Goal: Information Seeking & Learning: Learn about a topic

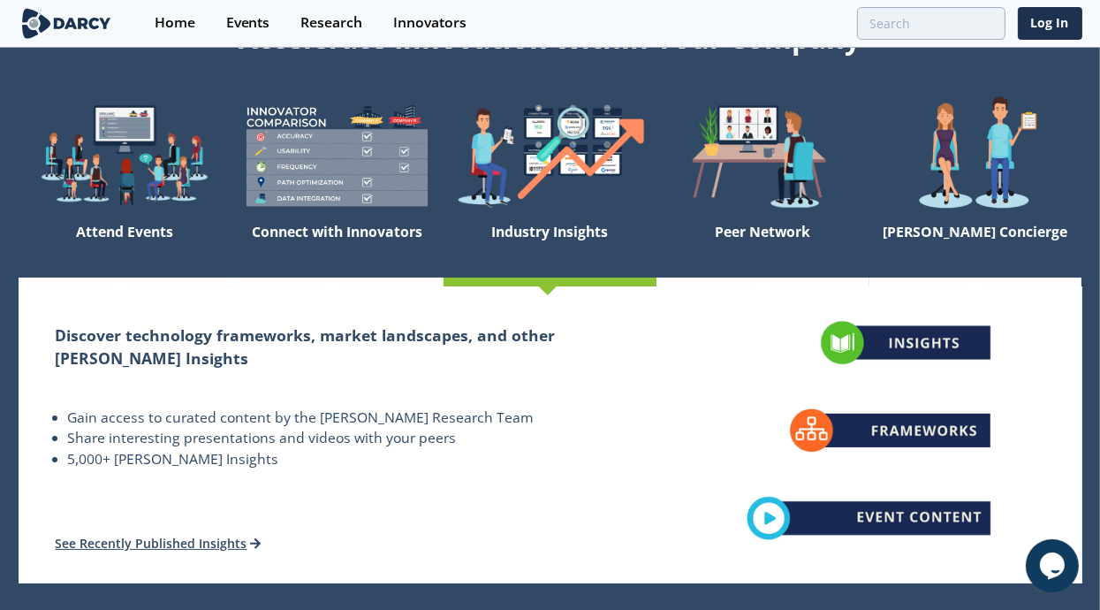
click at [522, 492] on div "Discover technology frameworks, market landscapes, and other Darcy Insights Gai…" at bounding box center [338, 434] width 638 height 297
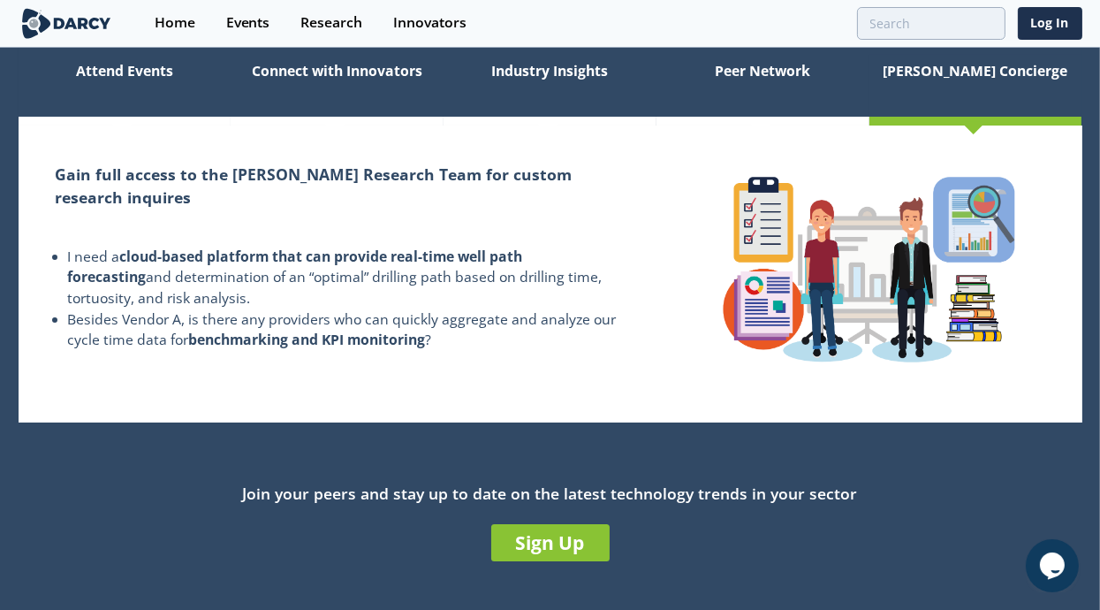
scroll to position [353, 0]
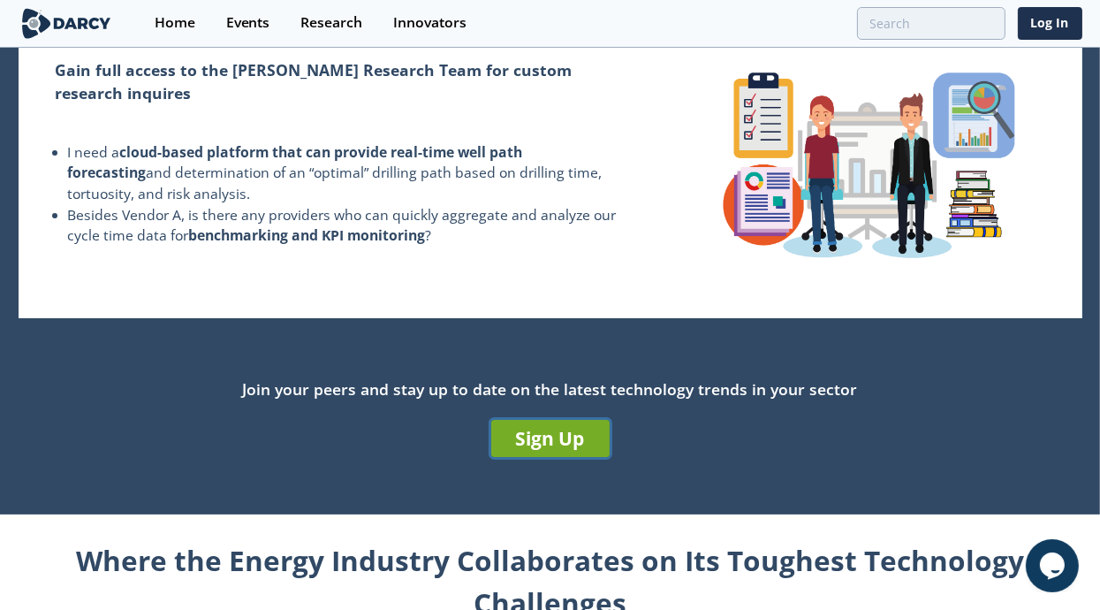
click at [563, 434] on link "Sign Up" at bounding box center [550, 438] width 118 height 37
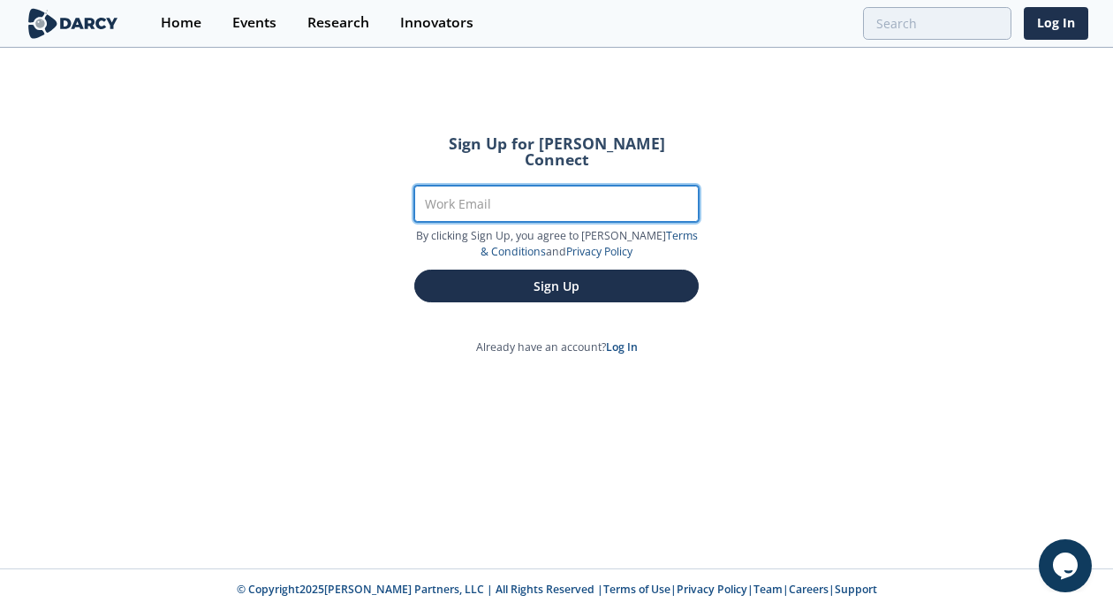
click at [500, 186] on input "Work Email" at bounding box center [556, 204] width 285 height 36
type input "mauricio.lusso@tecpetrol.com"
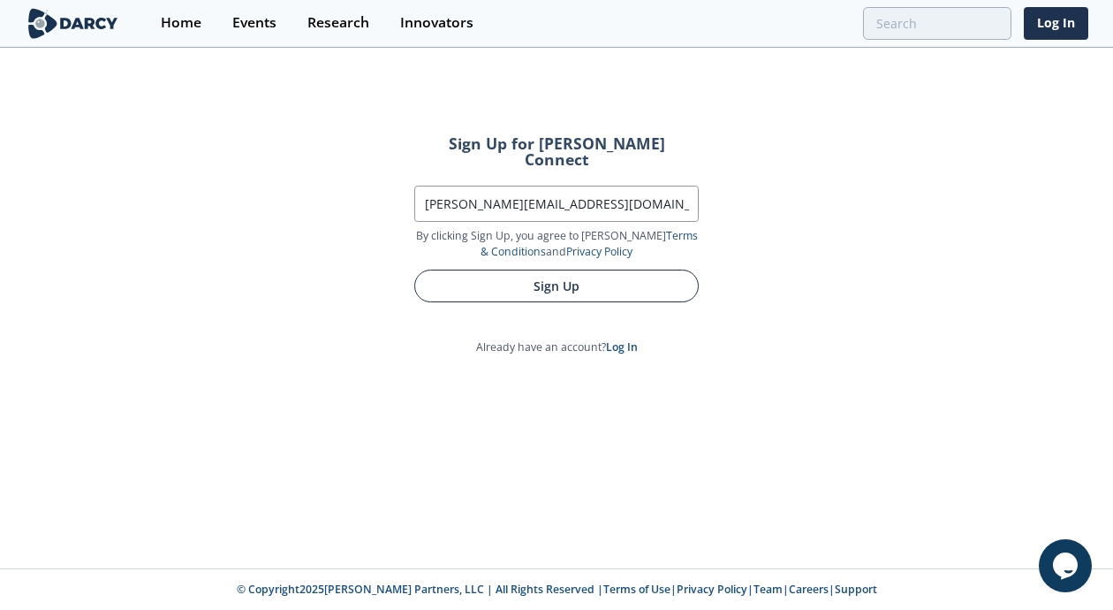
click at [543, 269] on button "Sign Up" at bounding box center [556, 285] width 285 height 33
click at [562, 269] on button "Sign Up" at bounding box center [556, 285] width 285 height 33
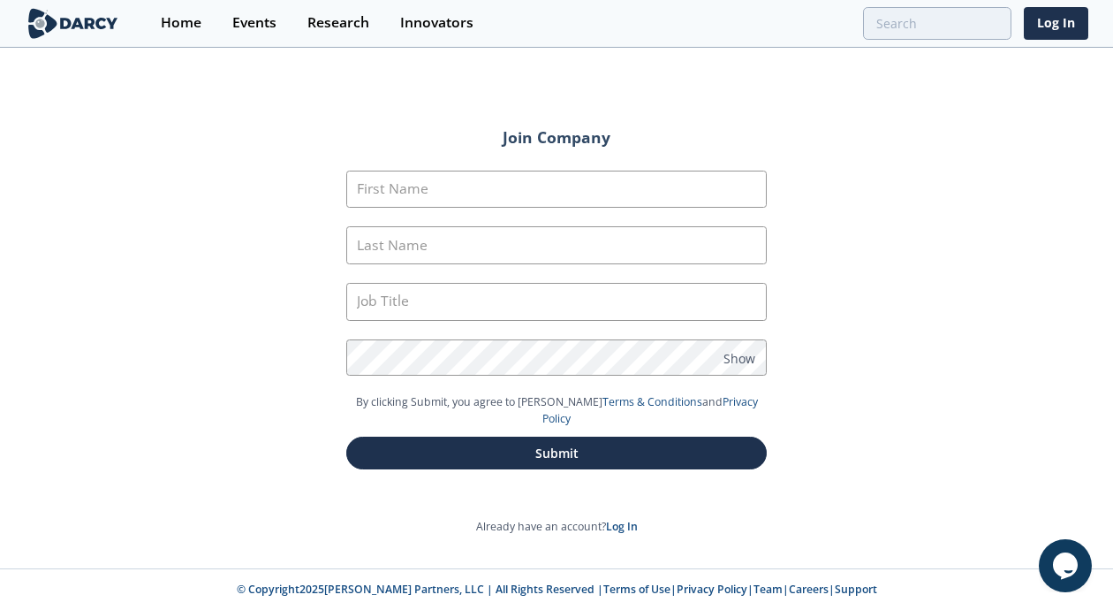
type input "Mauricio"
type input "Lusso"
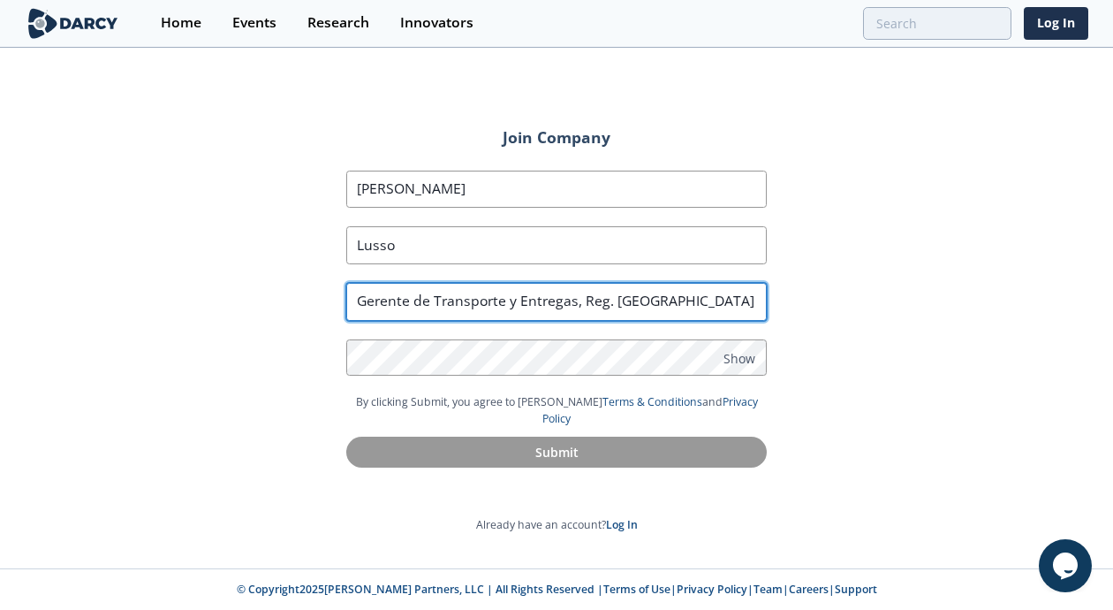
scroll to position [0, 67]
drag, startPoint x: 355, startPoint y: 300, endPoint x: 856, endPoint y: 300, distance: 501.0
click at [856, 300] on div "Join Company First Name Mauricio Last Name Lusso Job Title Gerente de Transport…" at bounding box center [556, 308] width 1113 height 519
type input "Director de O&M Services"
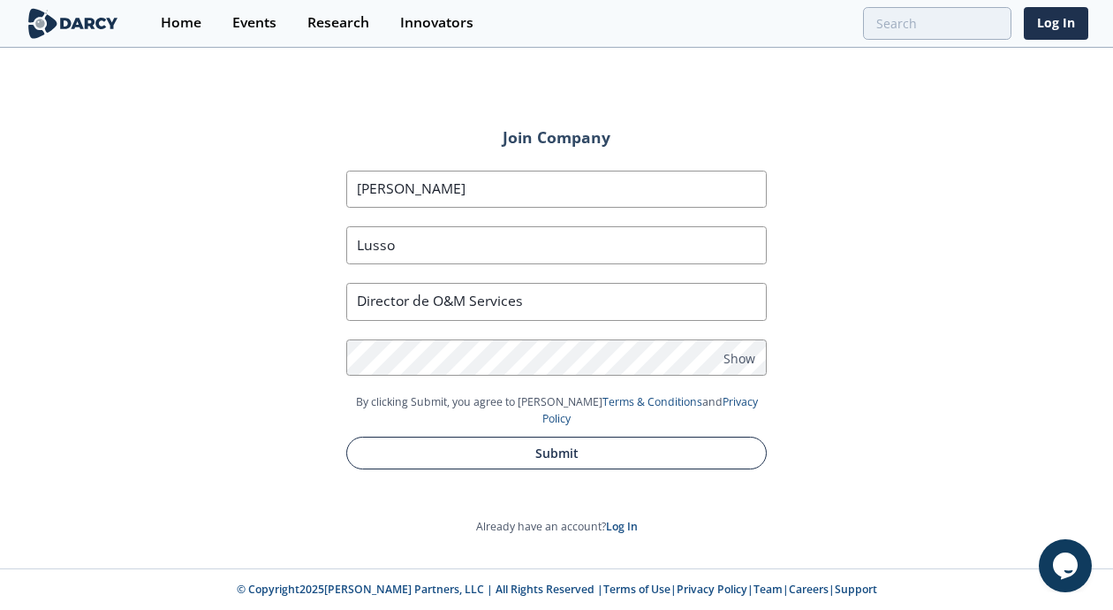
click at [587, 436] on button "Submit" at bounding box center [556, 452] width 421 height 33
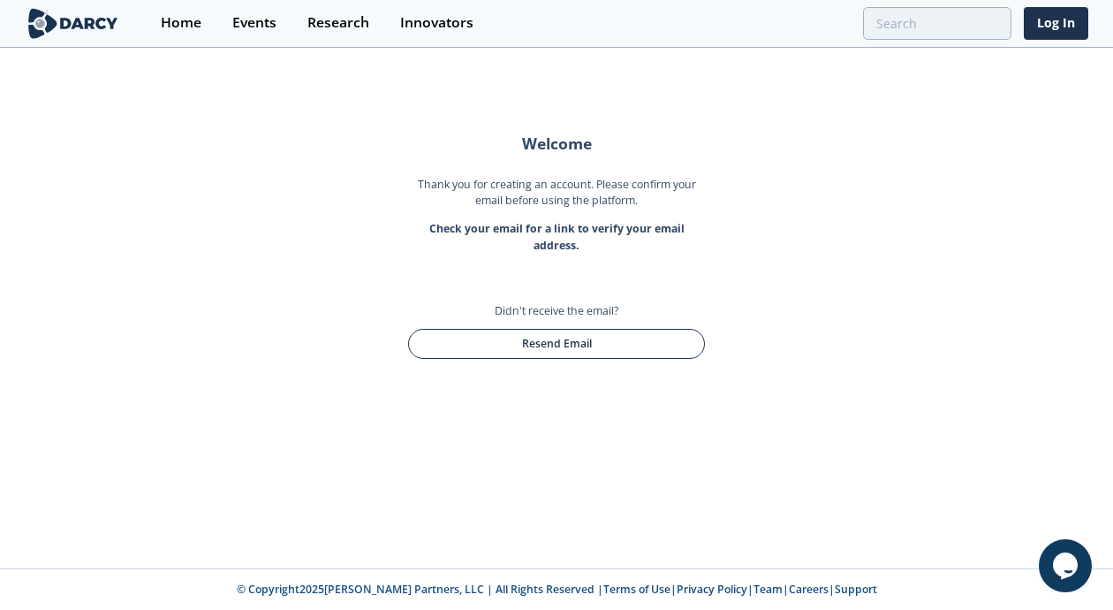
click at [550, 338] on button "Resend Email" at bounding box center [556, 344] width 297 height 30
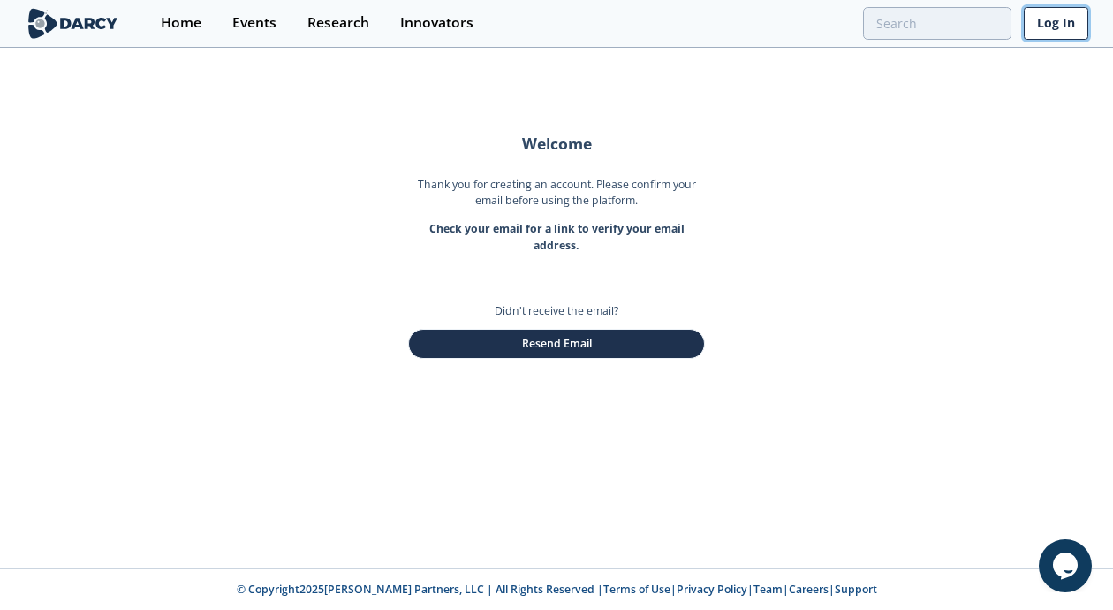
click at [1042, 32] on link "Log In" at bounding box center [1056, 23] width 65 height 33
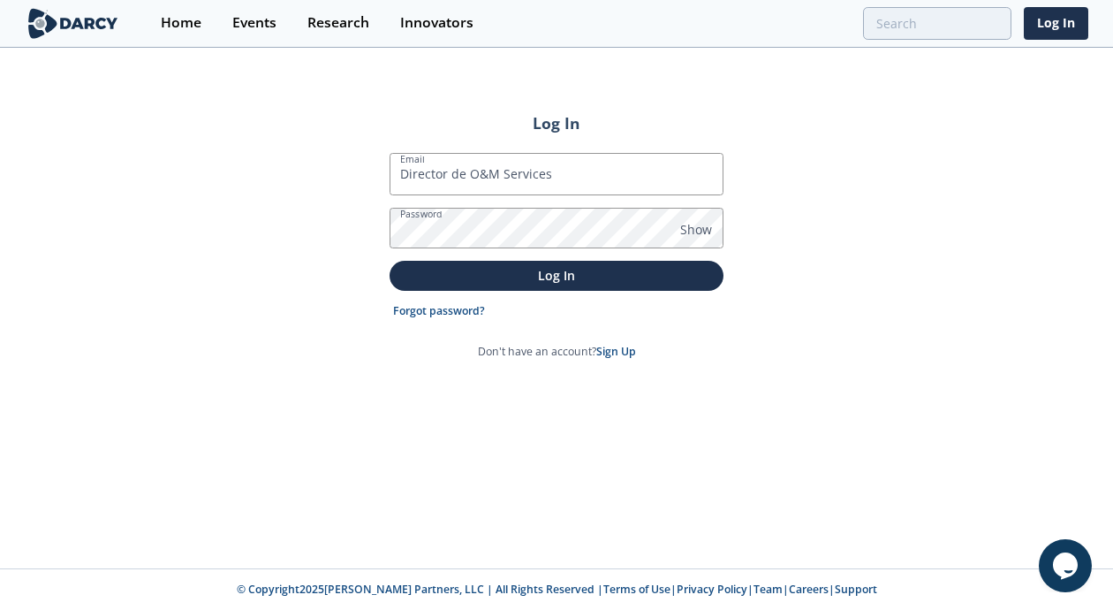
drag, startPoint x: 573, startPoint y: 174, endPoint x: 309, endPoint y: 163, distance: 263.6
click at [309, 163] on div "Log In Email Director de O&M Services Password Show Log In Forgot password? Don…" at bounding box center [556, 308] width 1113 height 519
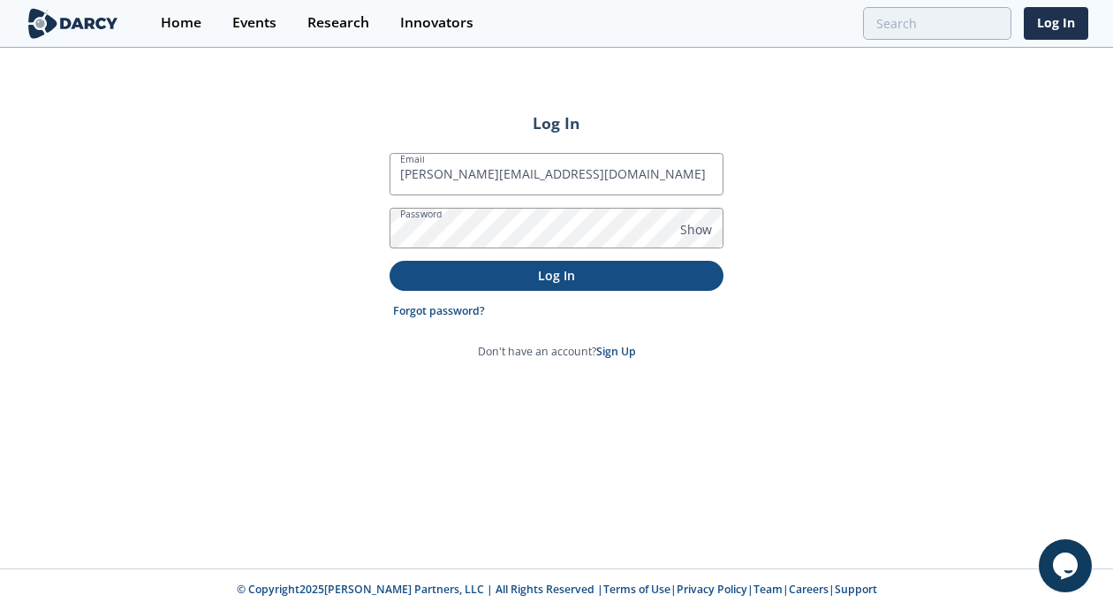
click at [558, 269] on p "Log In" at bounding box center [556, 275] width 309 height 19
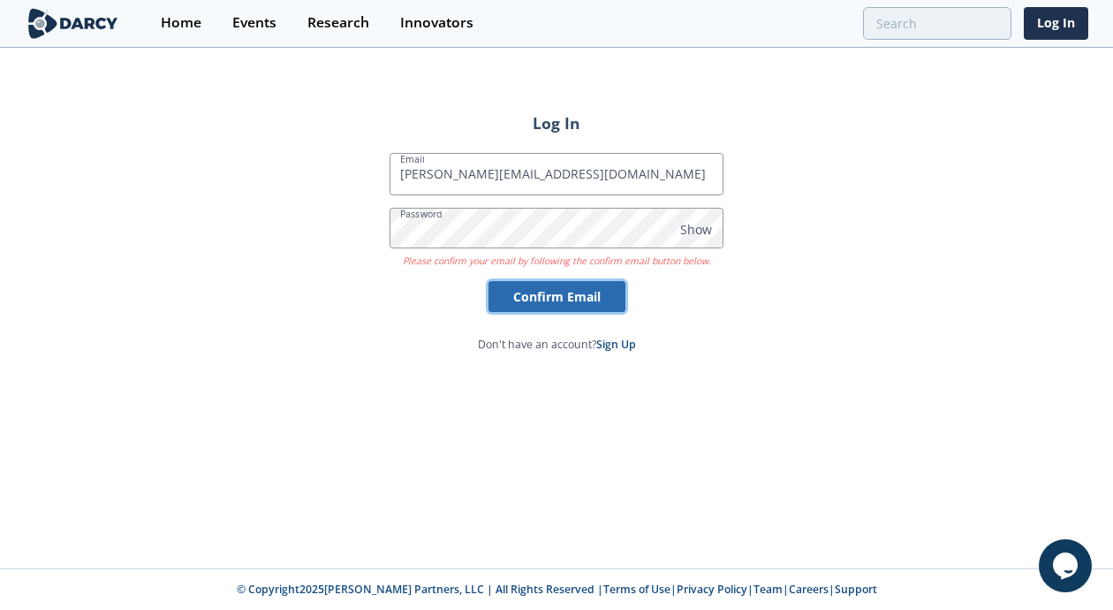
click at [555, 291] on button "Confirm Email" at bounding box center [557, 296] width 137 height 31
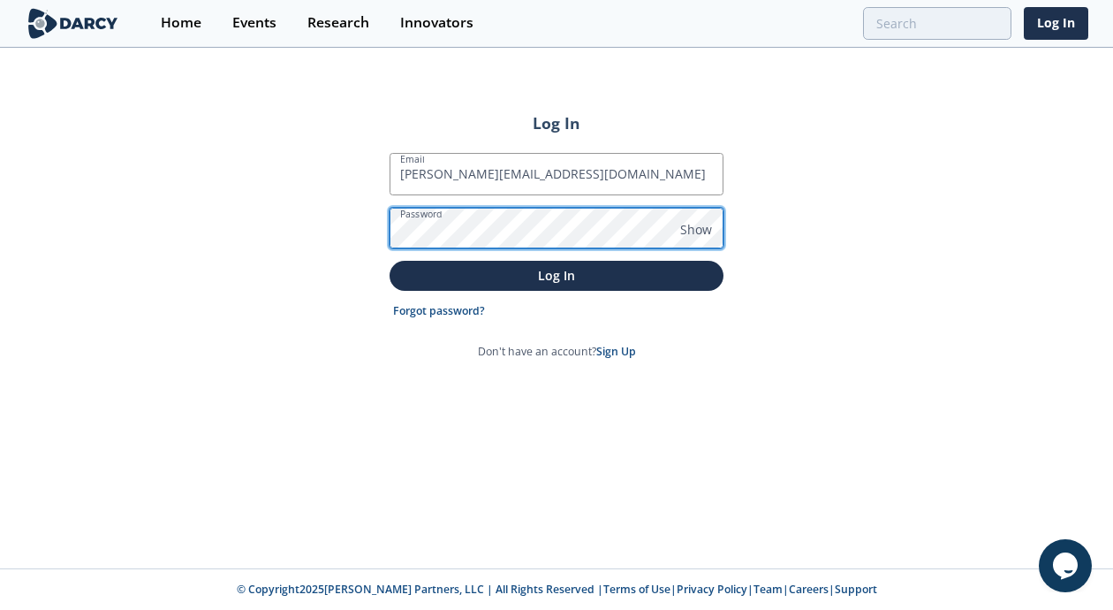
click at [390, 261] on button "Log In" at bounding box center [557, 275] width 334 height 29
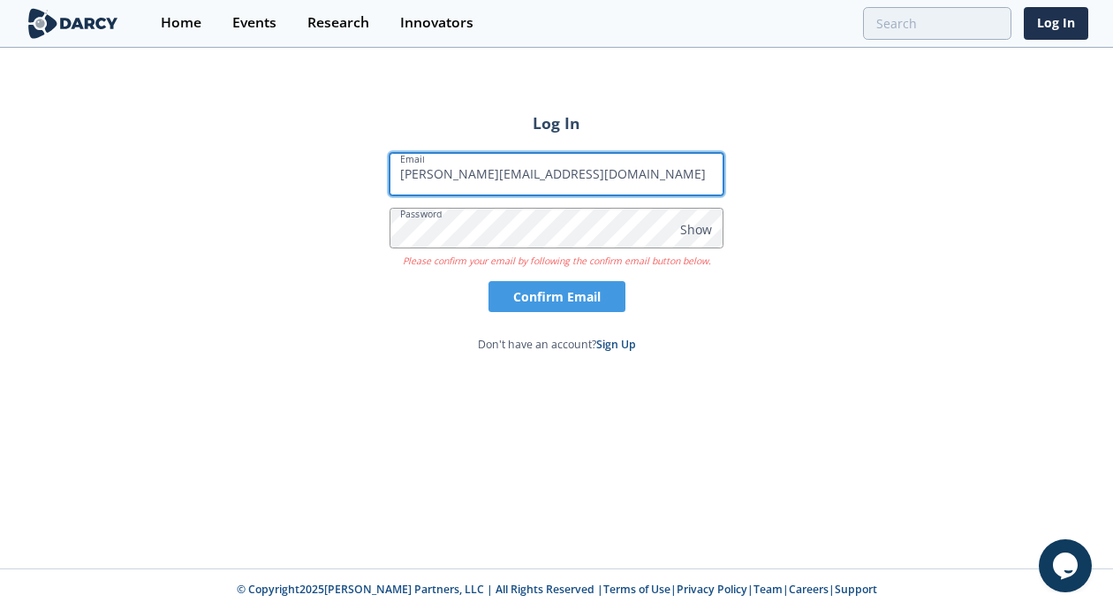
type input "Director de O&M Services"
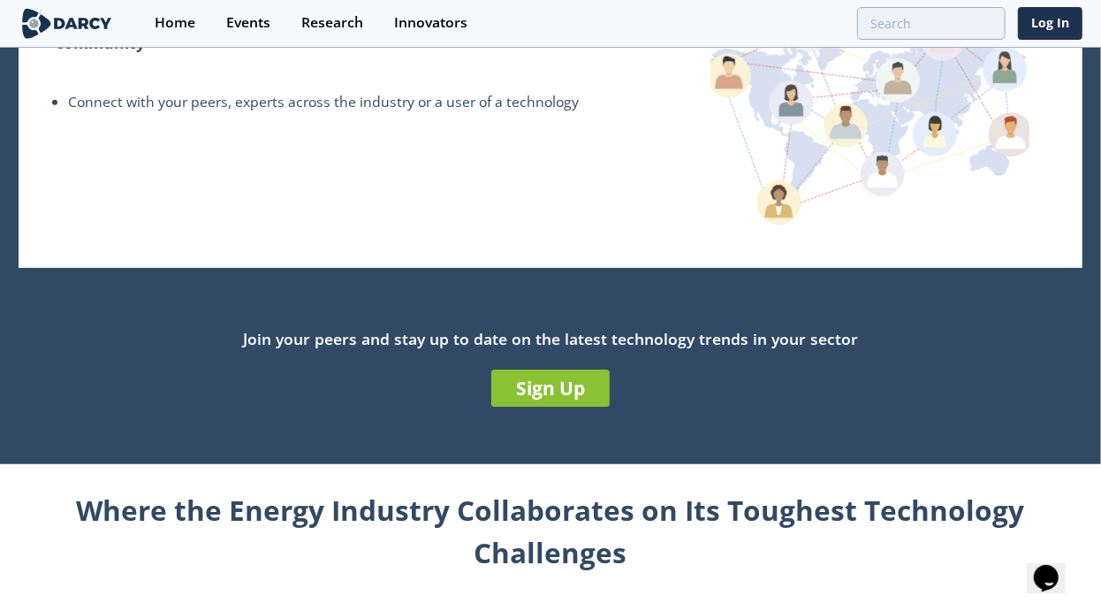
scroll to position [442, 0]
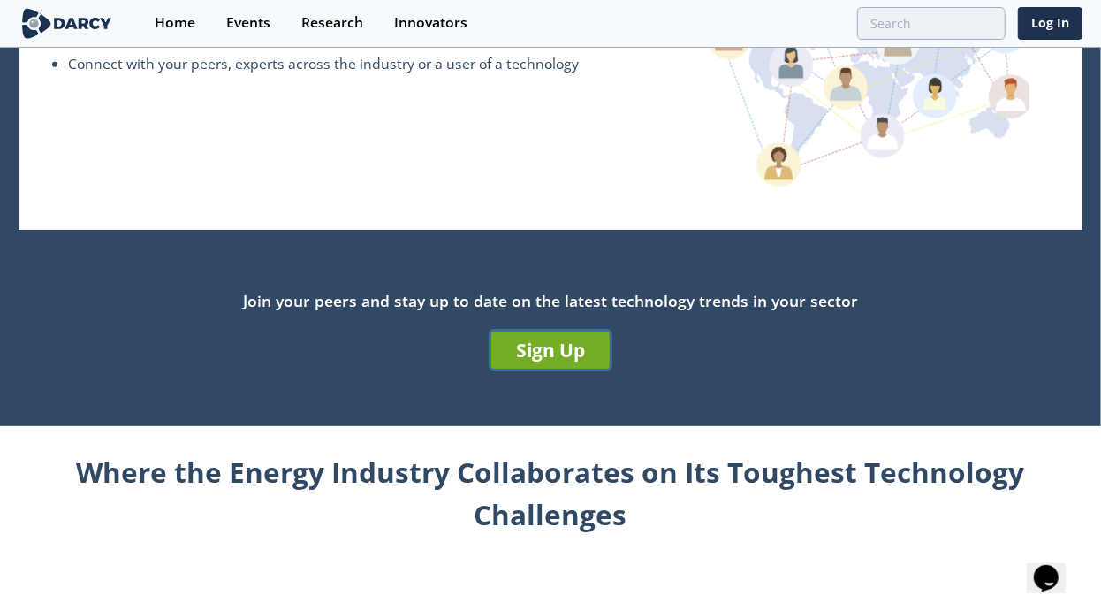
click at [553, 353] on link "Sign Up" at bounding box center [550, 349] width 118 height 37
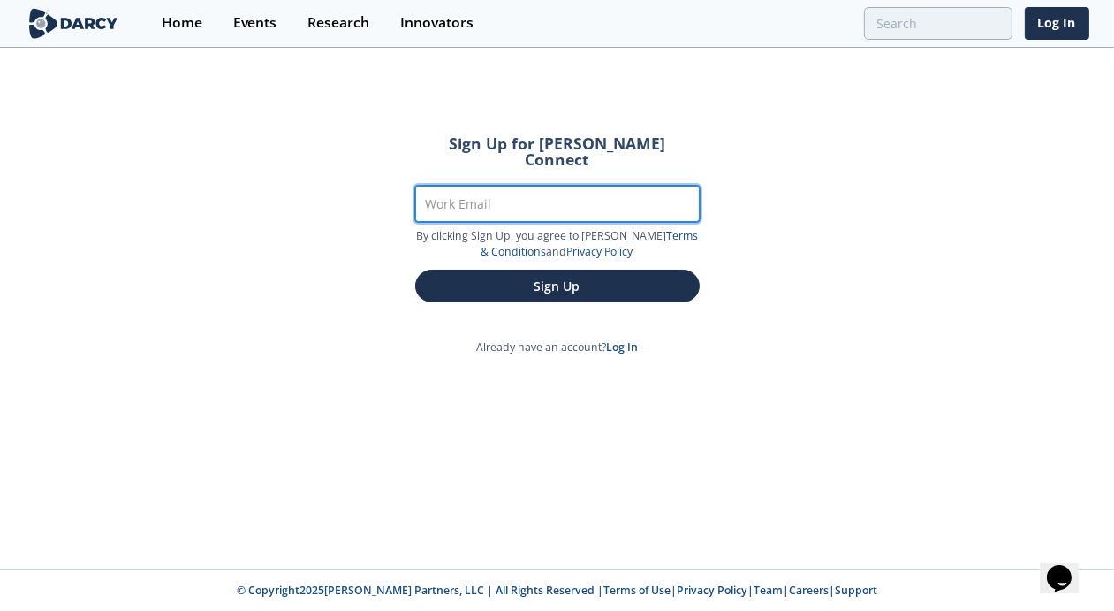
click at [490, 188] on input "Work Email" at bounding box center [557, 204] width 285 height 36
type input "[PERSON_NAME][EMAIL_ADDRESS][DOMAIN_NAME]"
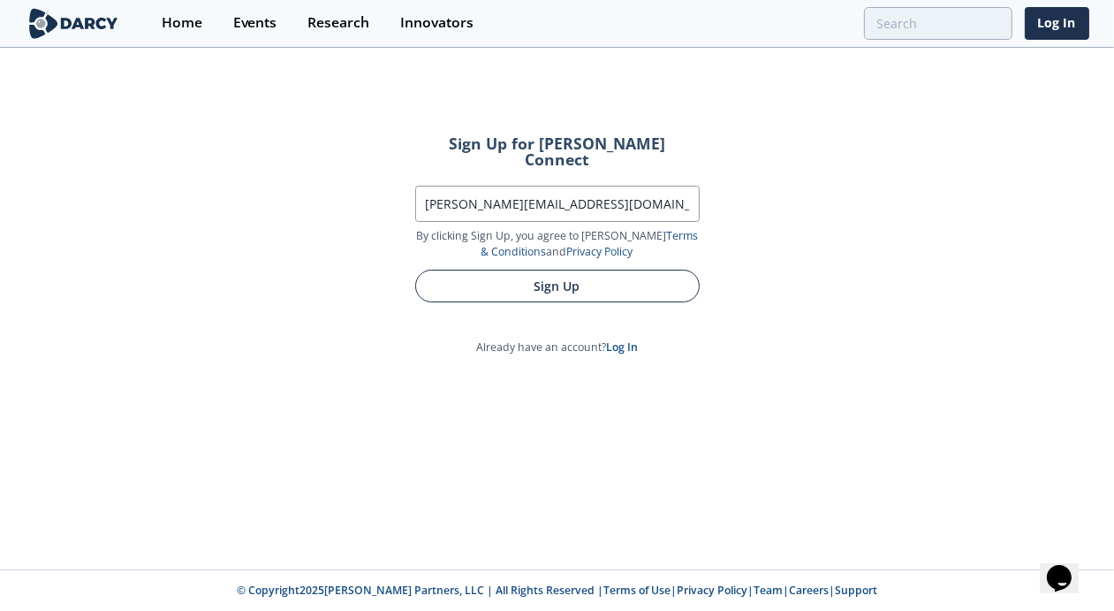
click at [546, 269] on button "Sign Up" at bounding box center [557, 285] width 285 height 33
click at [550, 269] on button "Sign Up" at bounding box center [557, 285] width 285 height 33
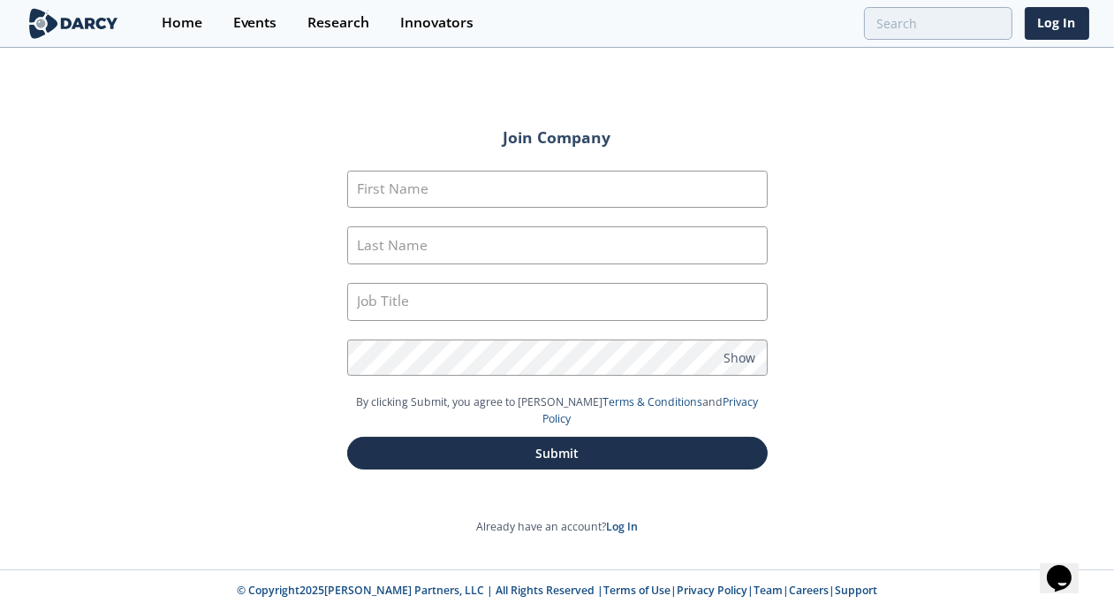
type input "[PERSON_NAME]"
type input "Lusso"
type input "Director de O&M Services"
drag, startPoint x: 958, startPoint y: 183, endPoint x: 915, endPoint y: 219, distance: 56.5
click at [958, 183] on div "Join Company First Name Mauricio Last Name Lusso Job Title Director de O&M Serv…" at bounding box center [557, 309] width 1114 height 520
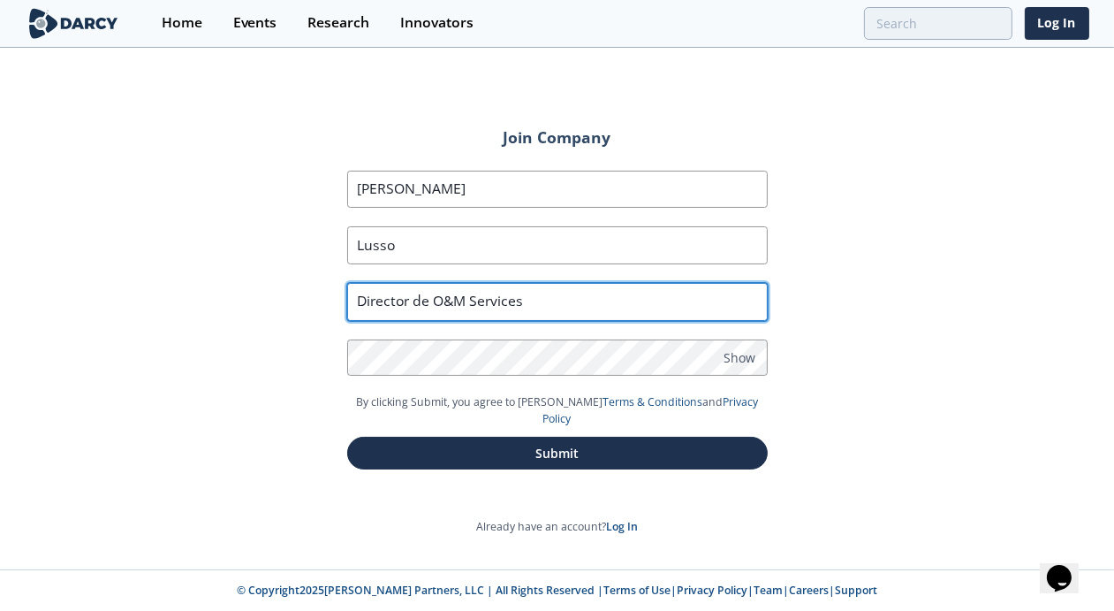
click at [573, 307] on input "Director de O&M Services" at bounding box center [557, 302] width 421 height 38
drag, startPoint x: 541, startPoint y: 294, endPoint x: 217, endPoint y: 300, distance: 323.5
click at [217, 300] on div "Join Company First Name Mauricio Last Name Lusso Job Title Director de O&M Serv…" at bounding box center [557, 309] width 1114 height 520
click at [575, 302] on input "Director de O&M Services" at bounding box center [557, 302] width 421 height 38
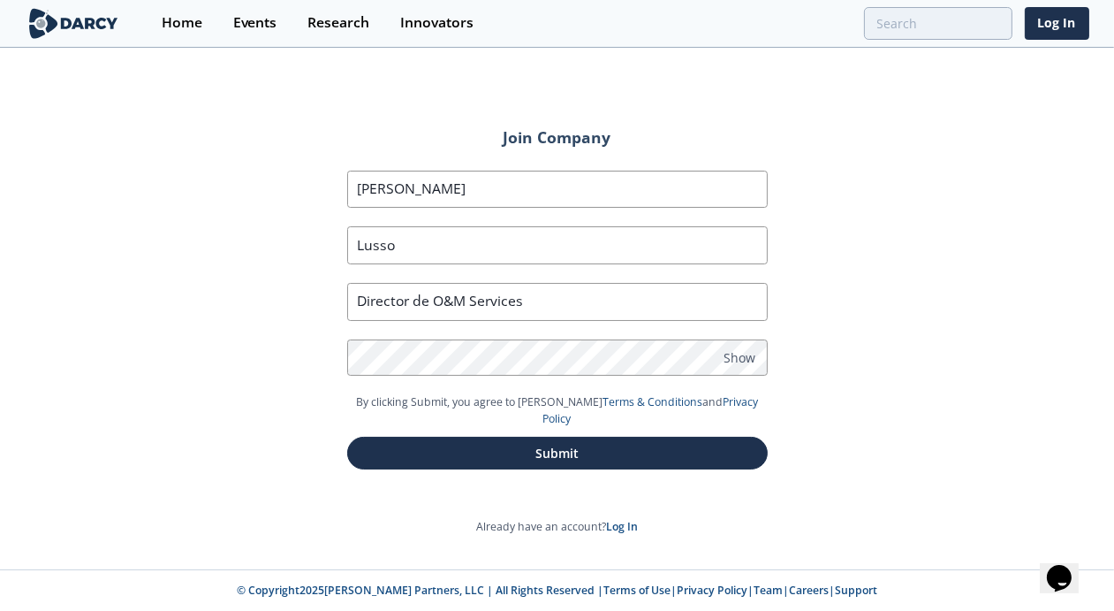
click at [915, 264] on div "Join Company First Name Mauricio Last Name Lusso Job Title Director de O&M Serv…" at bounding box center [557, 309] width 1114 height 520
click at [736, 353] on span "Show" at bounding box center [741, 357] width 32 height 19
click at [736, 353] on span "Hide" at bounding box center [738, 357] width 27 height 19
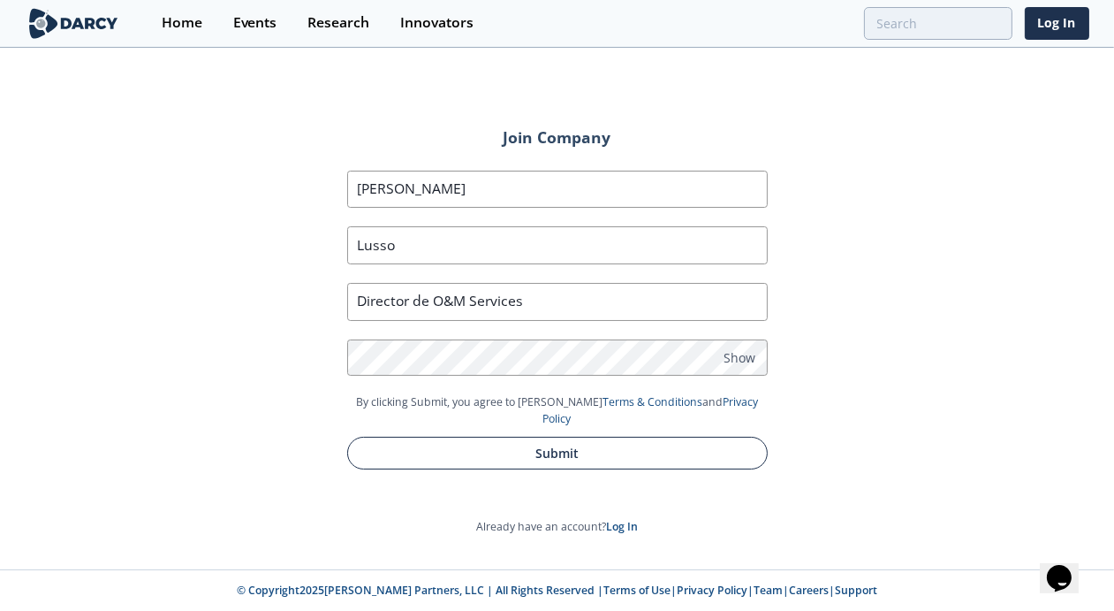
click at [560, 436] on button "Submit" at bounding box center [557, 452] width 421 height 33
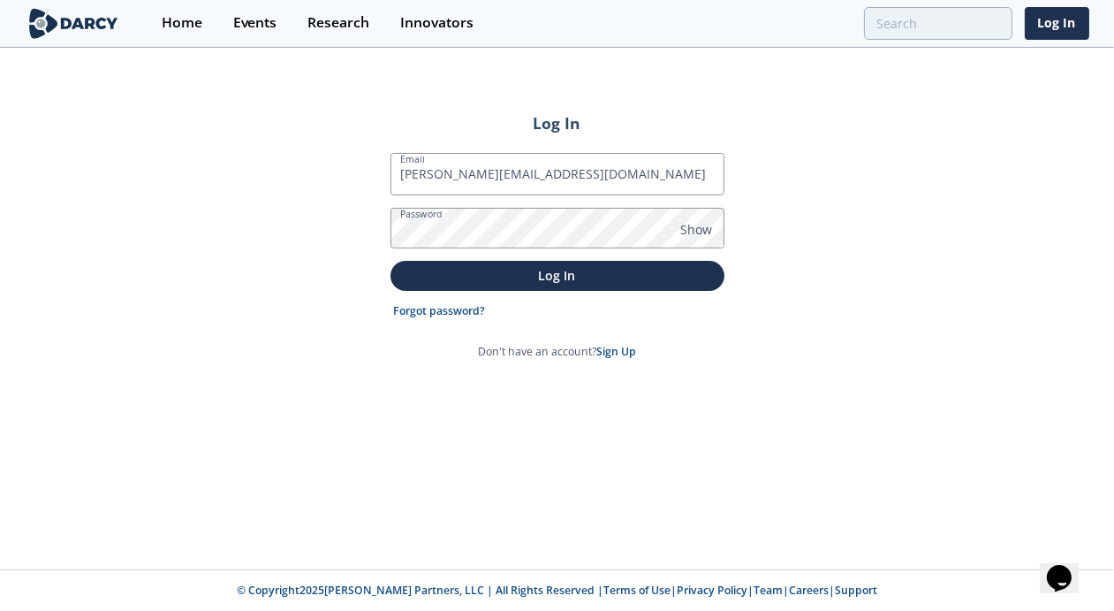
click at [391, 261] on button "Log In" at bounding box center [558, 275] width 334 height 29
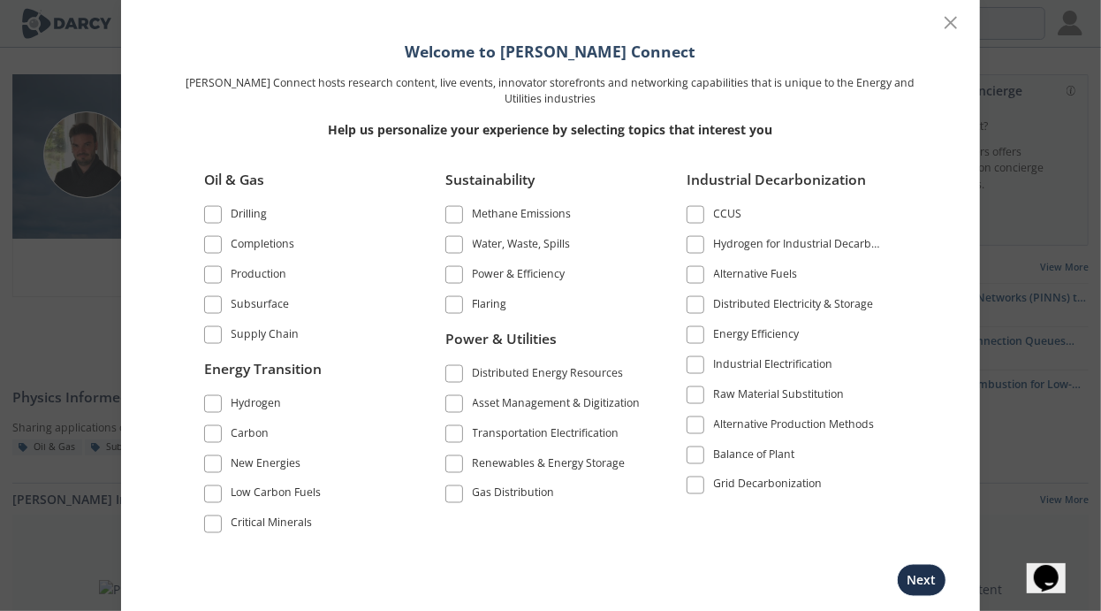
click at [1047, 65] on div "Welcome to [PERSON_NAME] Connect [PERSON_NAME] Connect hosts research content, …" at bounding box center [550, 305] width 1101 height 611
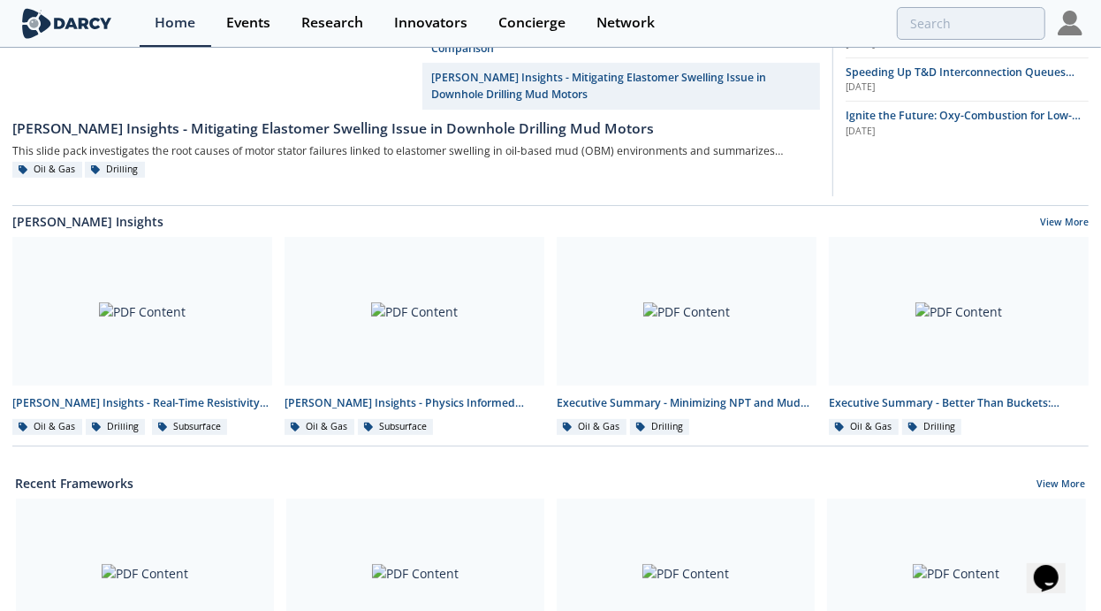
scroll to position [265, 0]
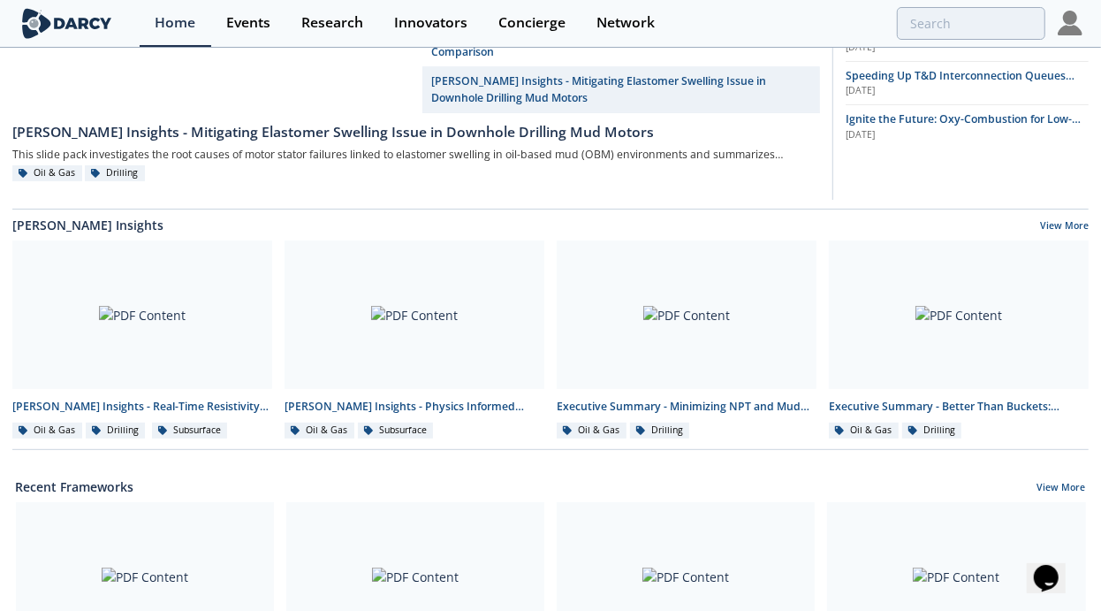
click at [41, 181] on div "Oil & Gas" at bounding box center [47, 173] width 70 height 16
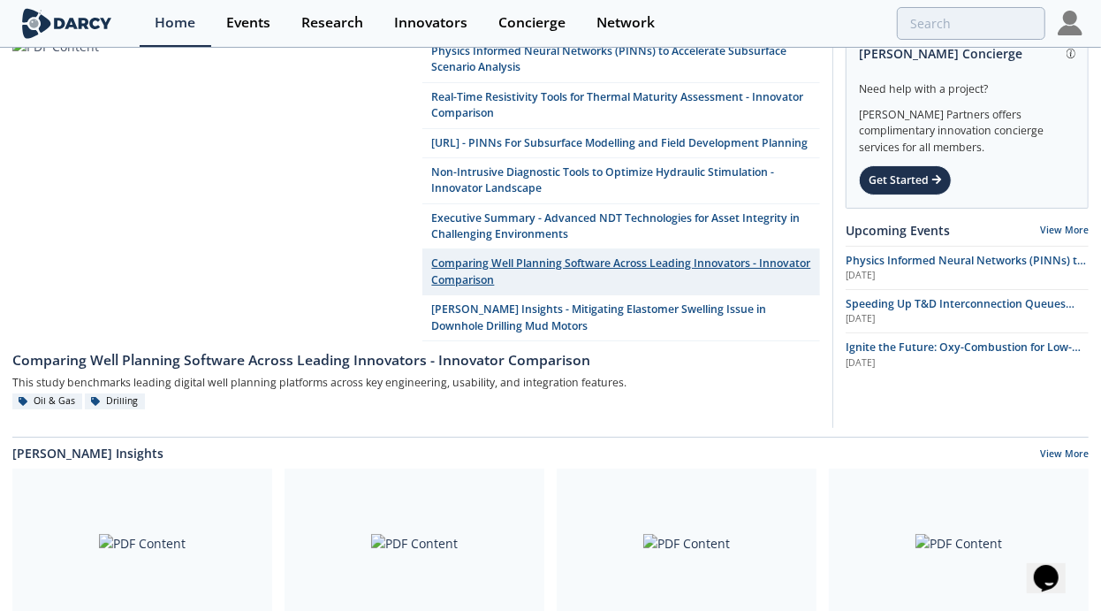
scroll to position [0, 0]
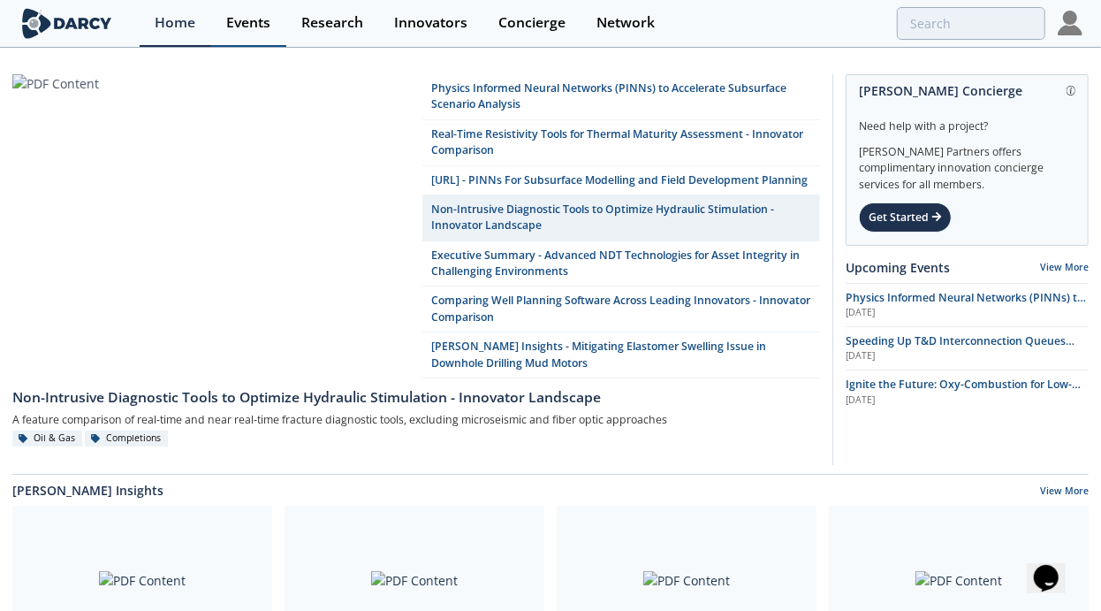
click at [252, 22] on div "Events" at bounding box center [248, 23] width 44 height 14
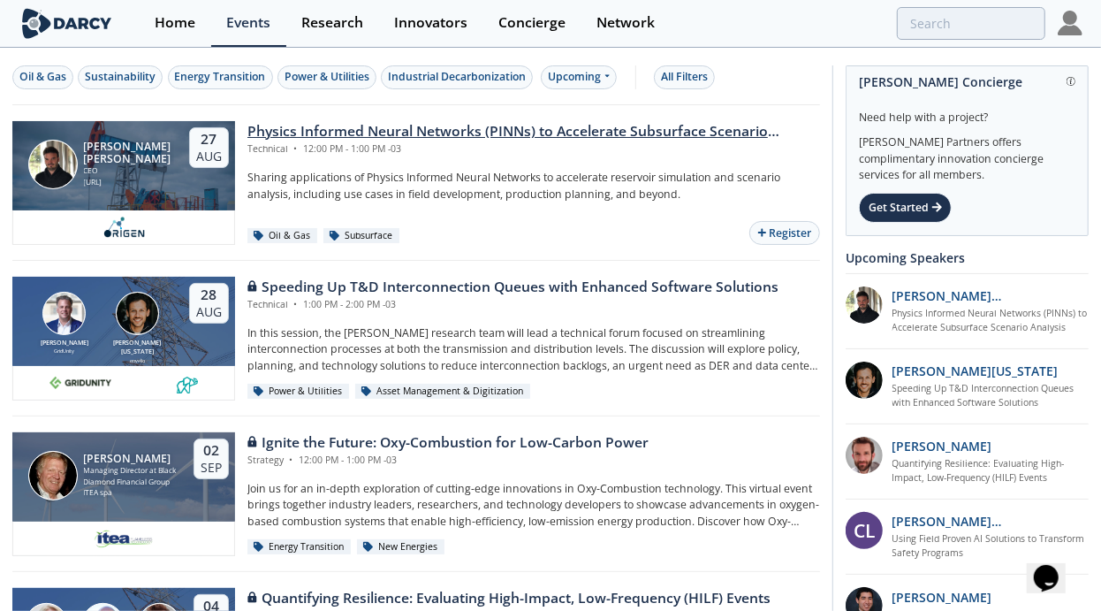
click at [379, 128] on div "Physics Informed Neural Networks (PINNs) to Accelerate Subsurface Scenario Anal…" at bounding box center [533, 131] width 573 height 21
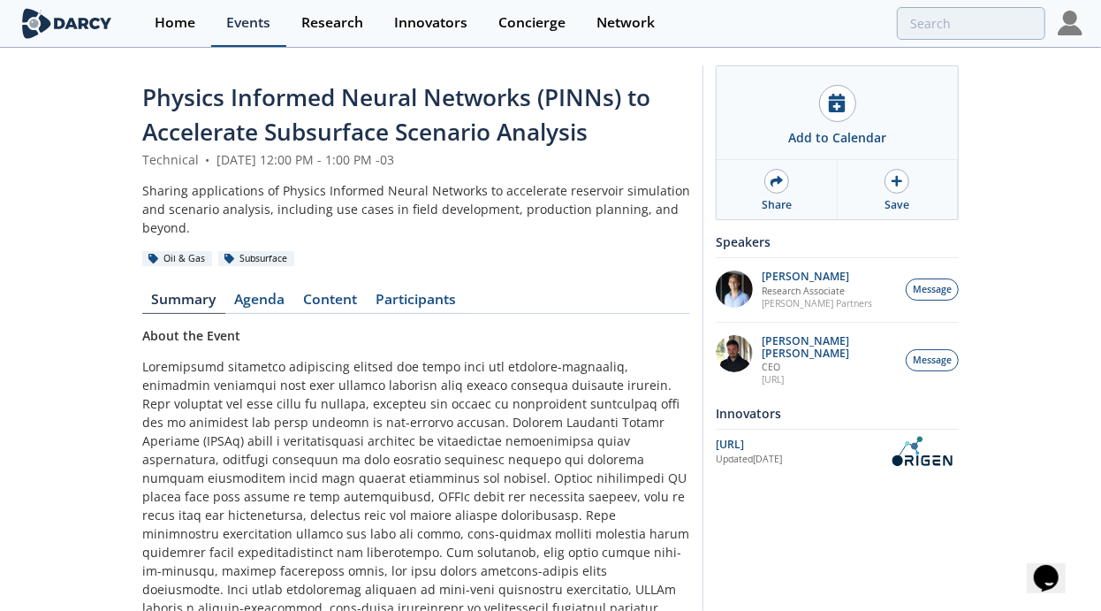
click at [253, 28] on div "Events" at bounding box center [248, 23] width 44 height 14
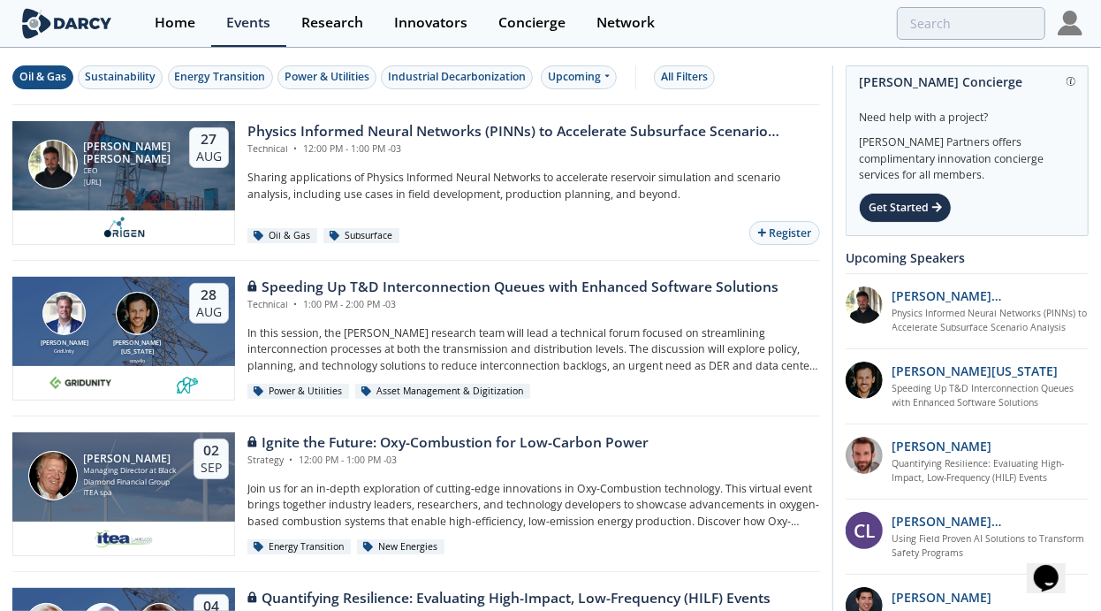
click at [59, 76] on div "Oil & Gas" at bounding box center [42, 77] width 47 height 16
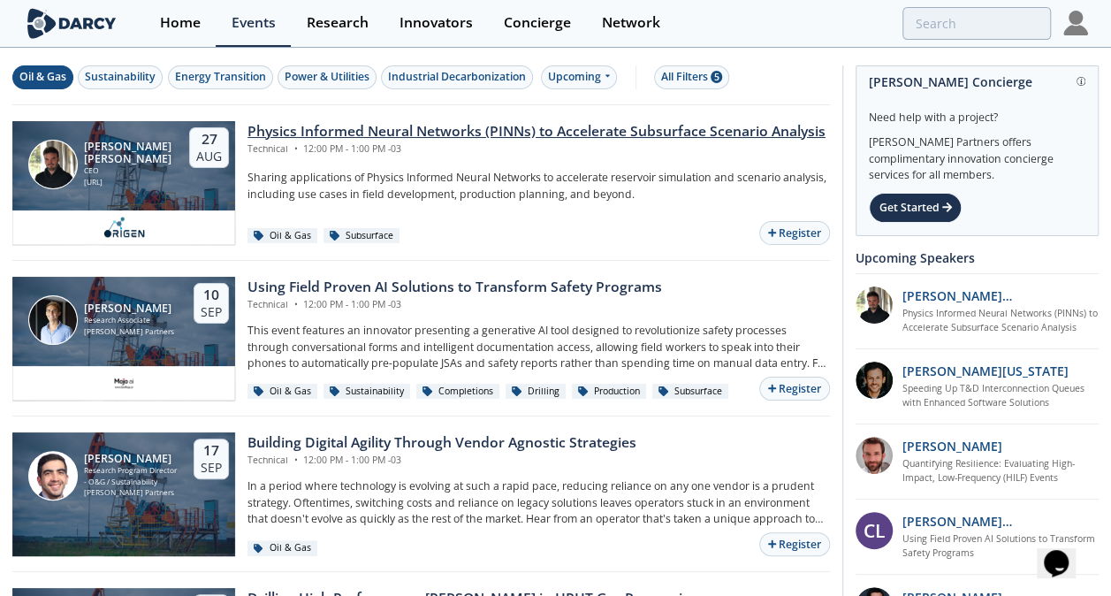
click at [329, 124] on div "Physics Informed Neural Networks (PINNs) to Accelerate Subsurface Scenario Anal…" at bounding box center [536, 131] width 578 height 21
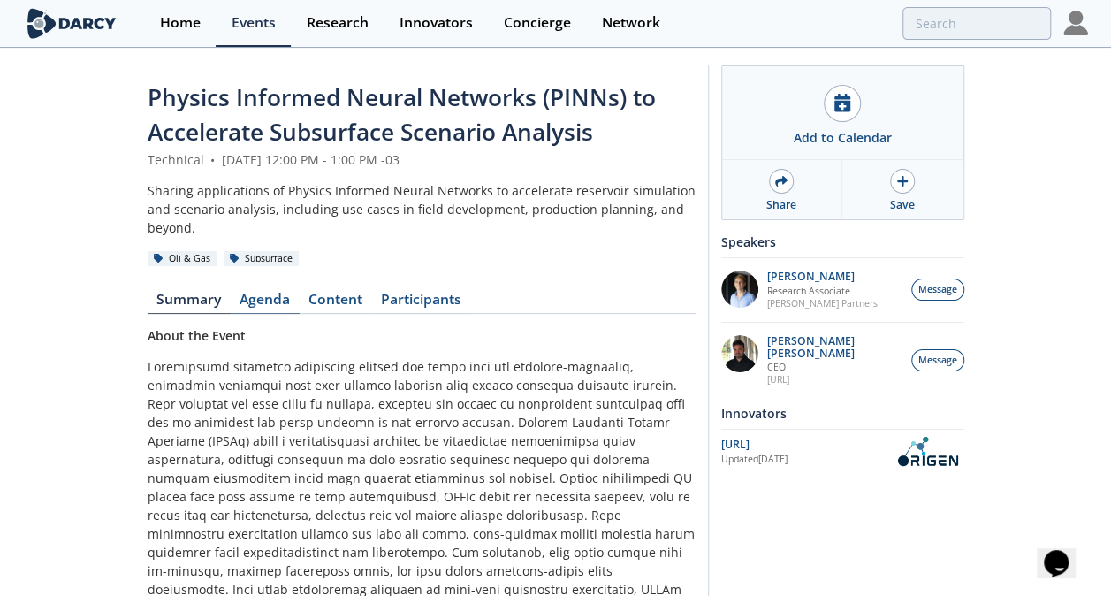
click at [258, 300] on link "Agenda" at bounding box center [265, 302] width 69 height 21
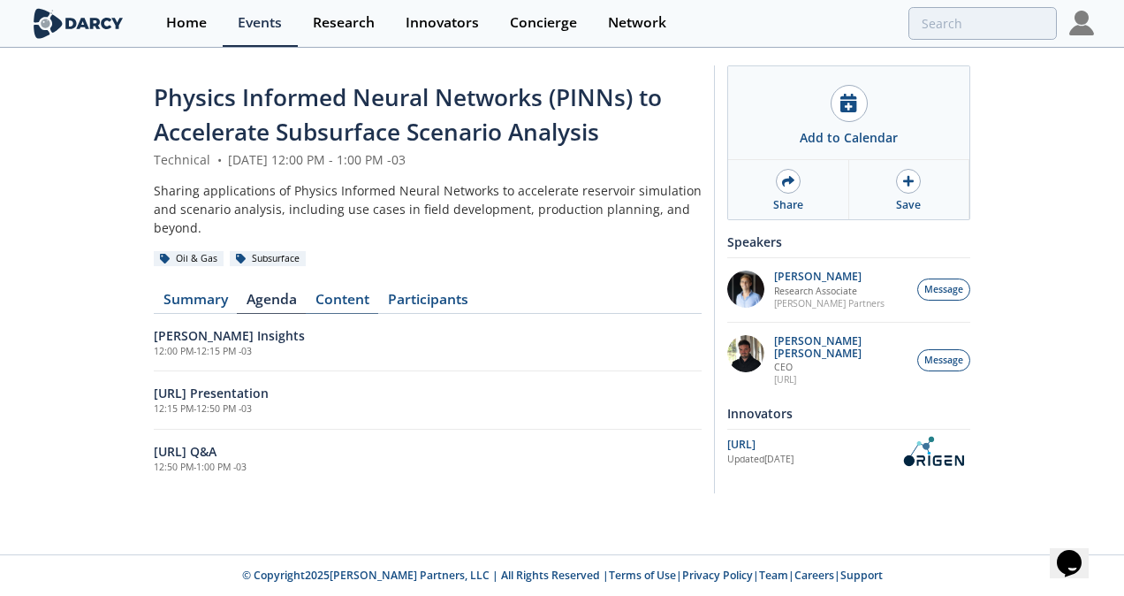
click at [338, 297] on link "Content" at bounding box center [342, 302] width 72 height 21
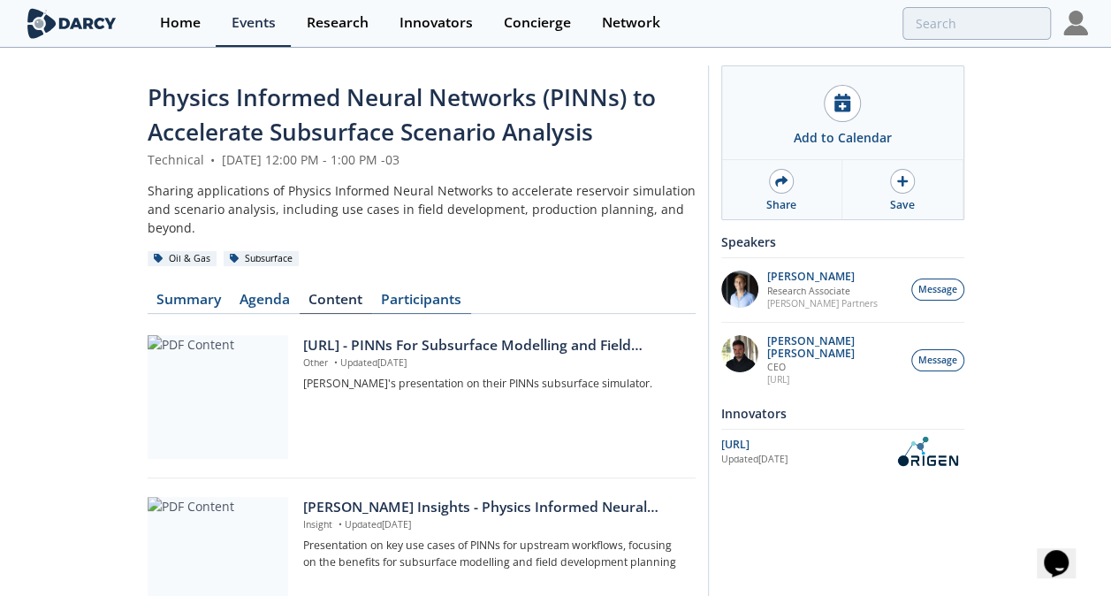
click at [412, 300] on link "Participants" at bounding box center [421, 302] width 99 height 21
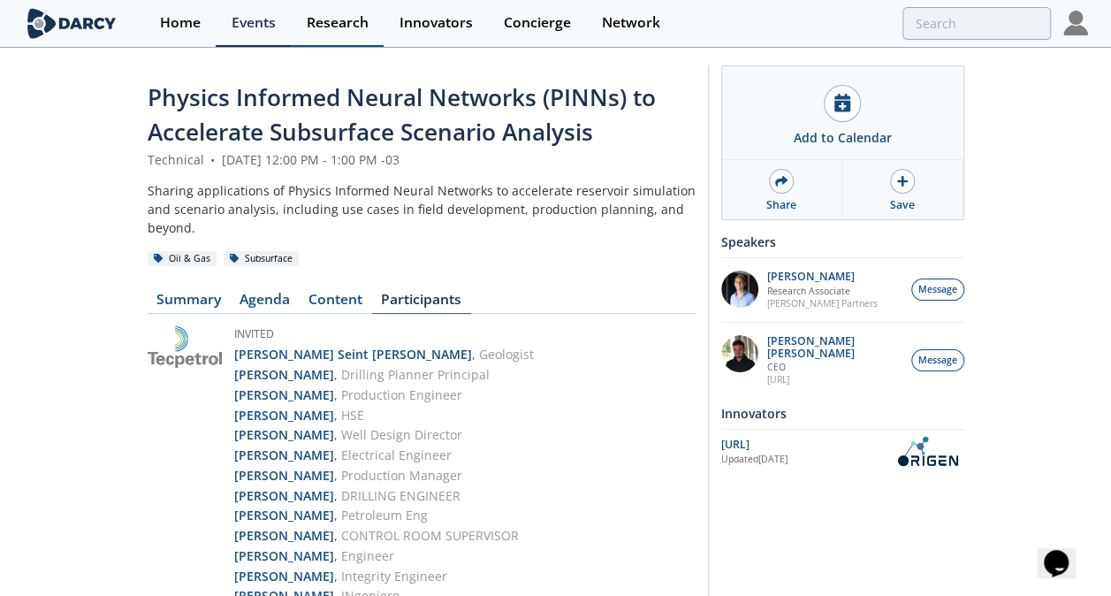
click at [330, 28] on div "Research" at bounding box center [338, 23] width 62 height 14
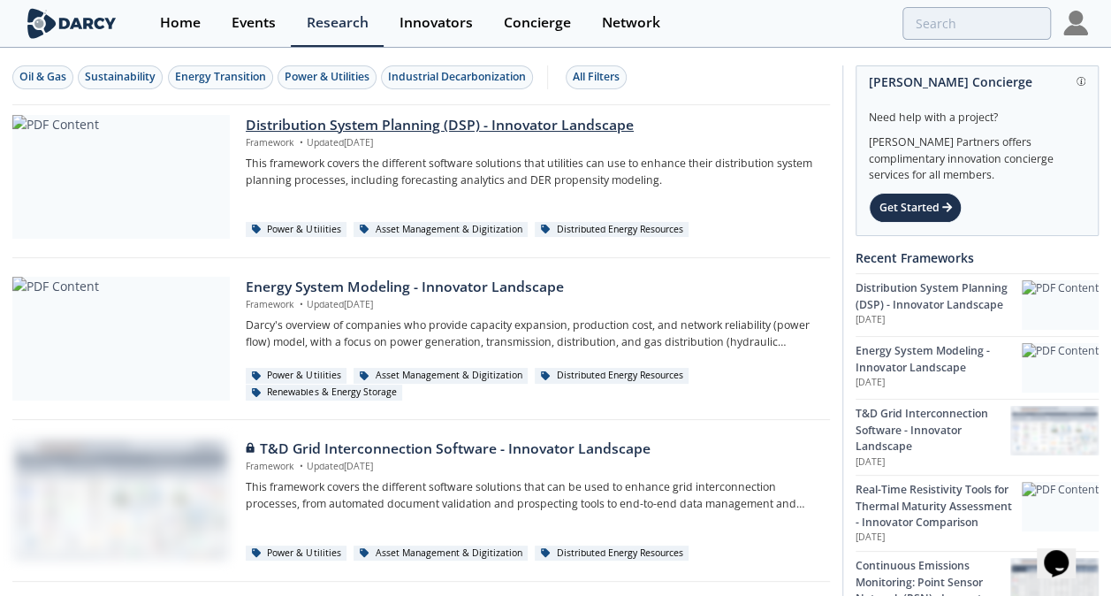
click at [362, 118] on div "Distribution System Planning (DSP) - Innovator Landscape" at bounding box center [532, 125] width 572 height 21
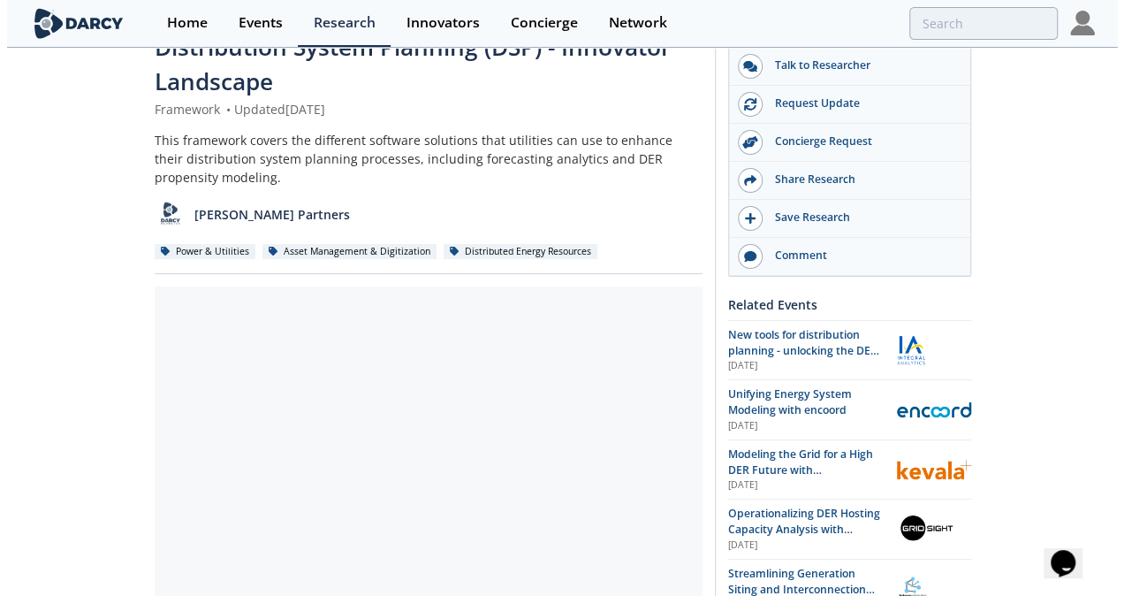
scroll to position [88, 0]
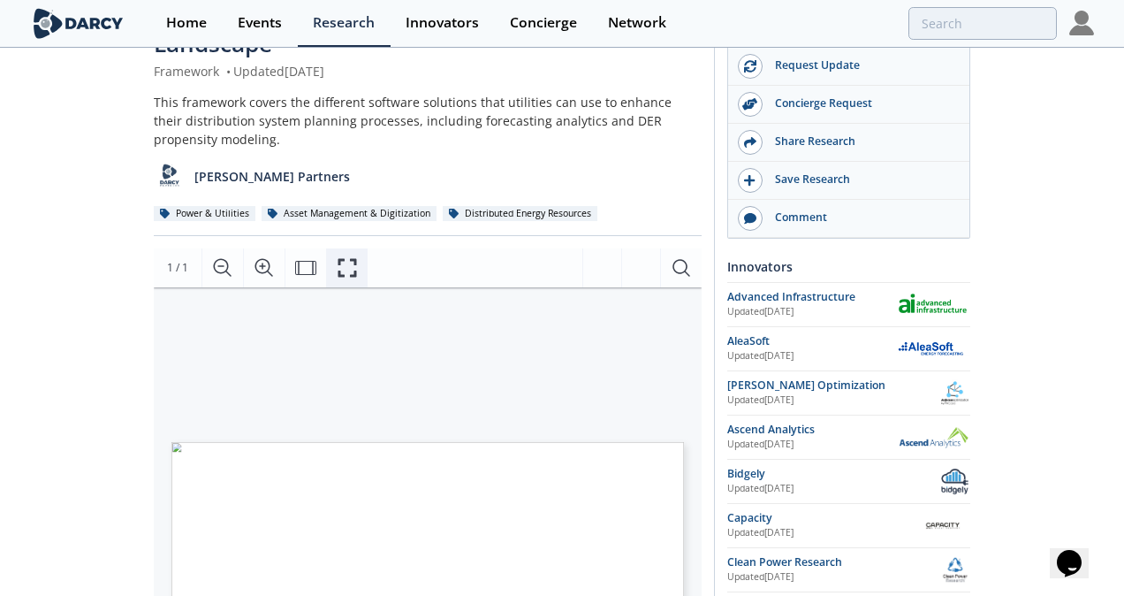
click at [348, 269] on icon "Fullscreen" at bounding box center [347, 267] width 21 height 21
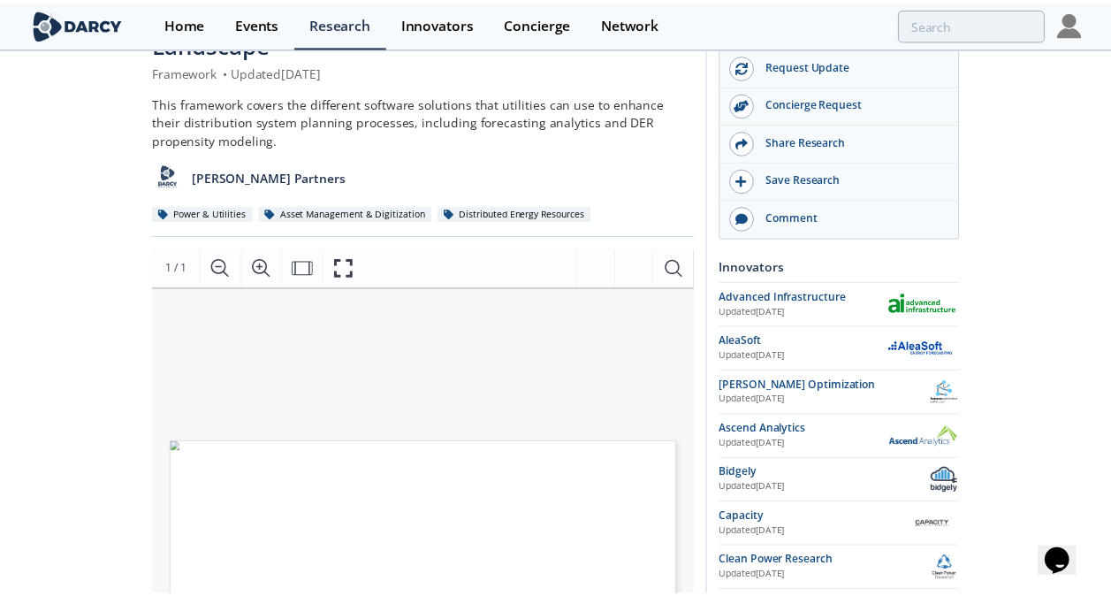
scroll to position [0, 0]
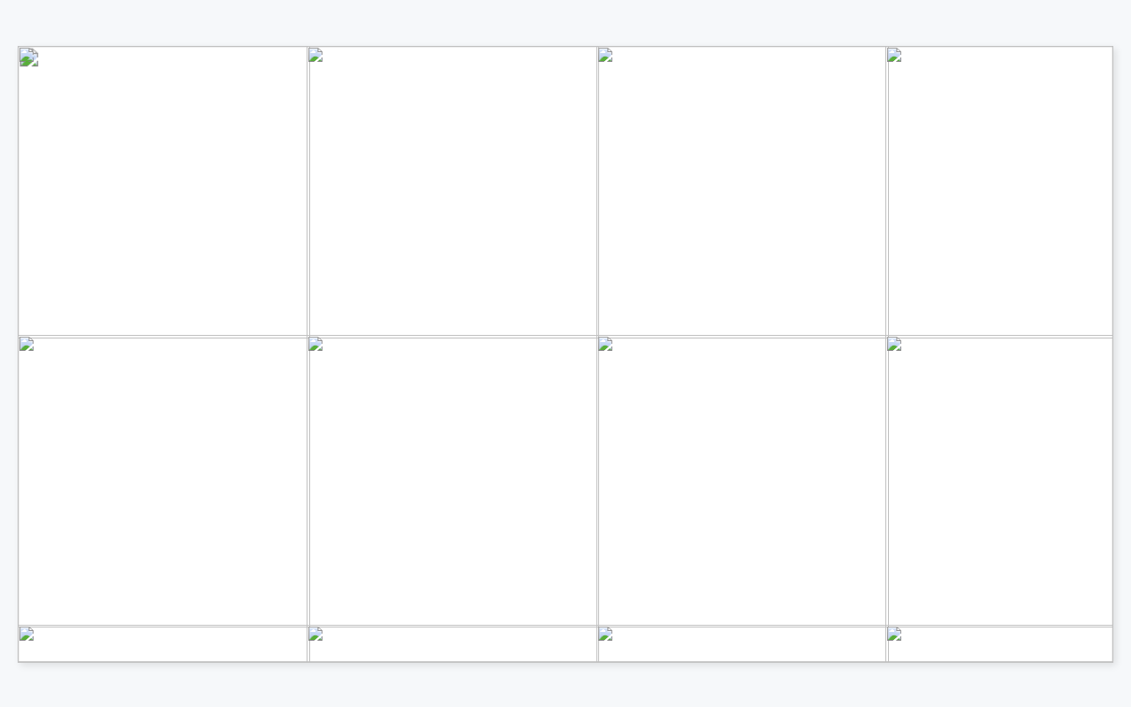
click at [291, 92] on span "INNOVATOR LANDSCAPE" at bounding box center [260, 94] width 212 height 12
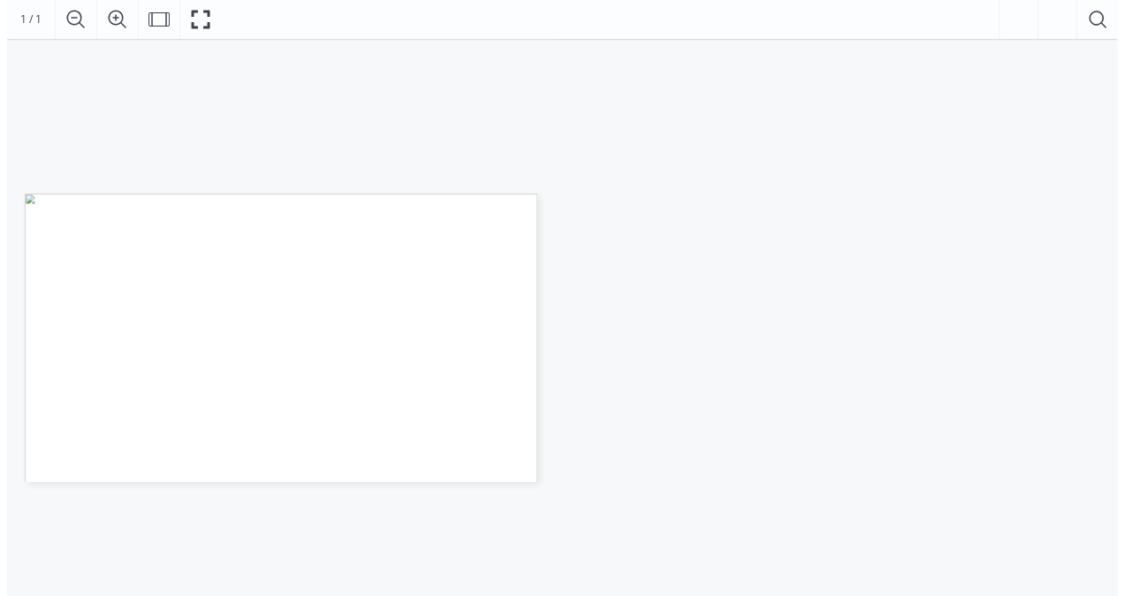
scroll to position [265, 0]
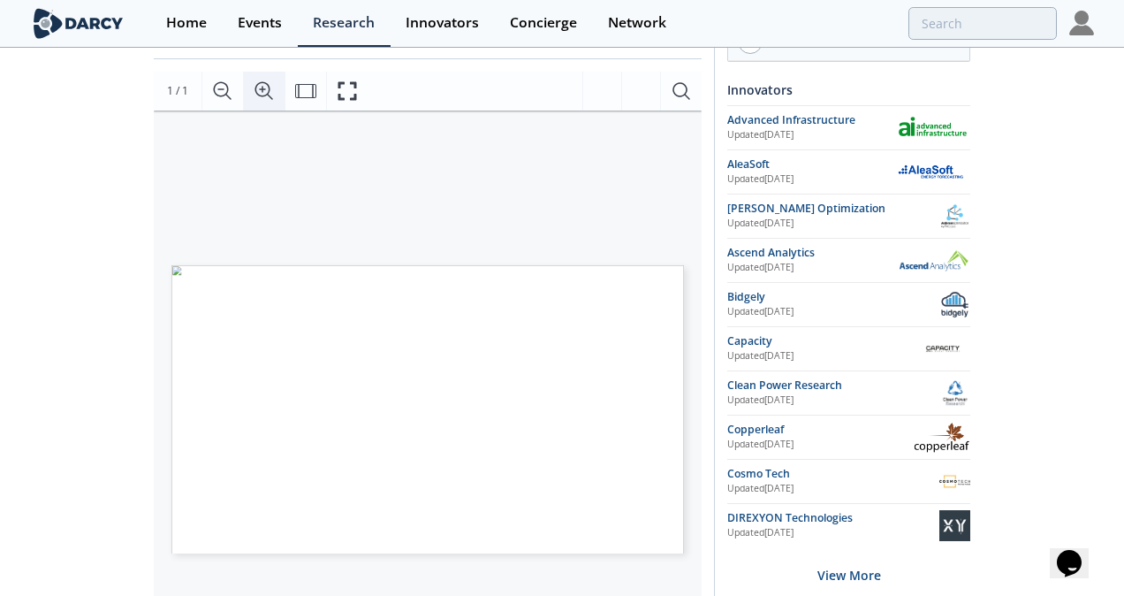
click at [265, 92] on icon "Zoom In" at bounding box center [264, 90] width 21 height 21
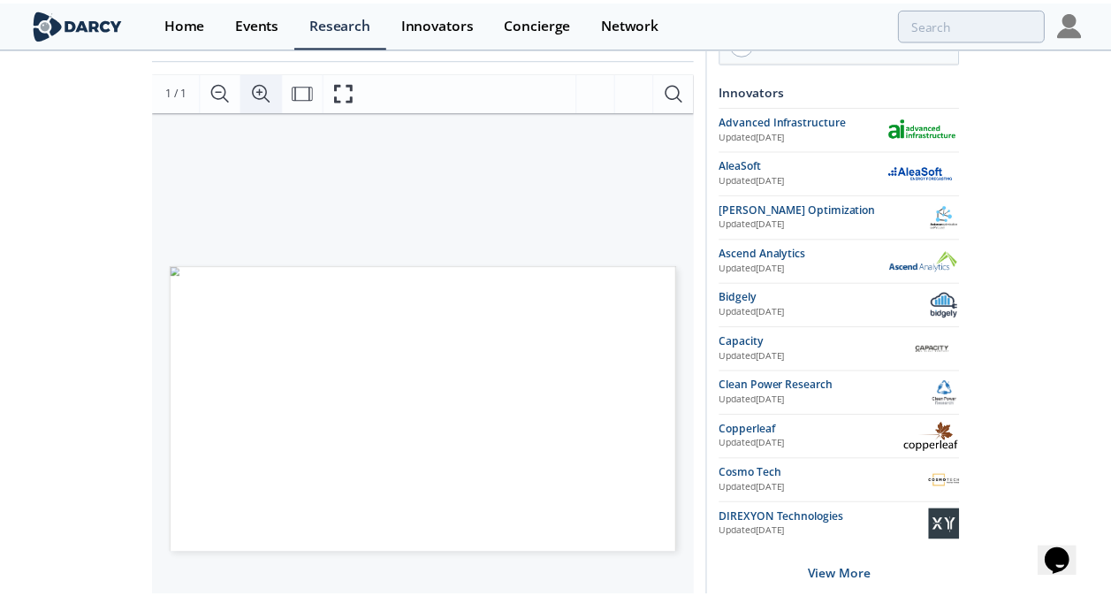
scroll to position [0, 65]
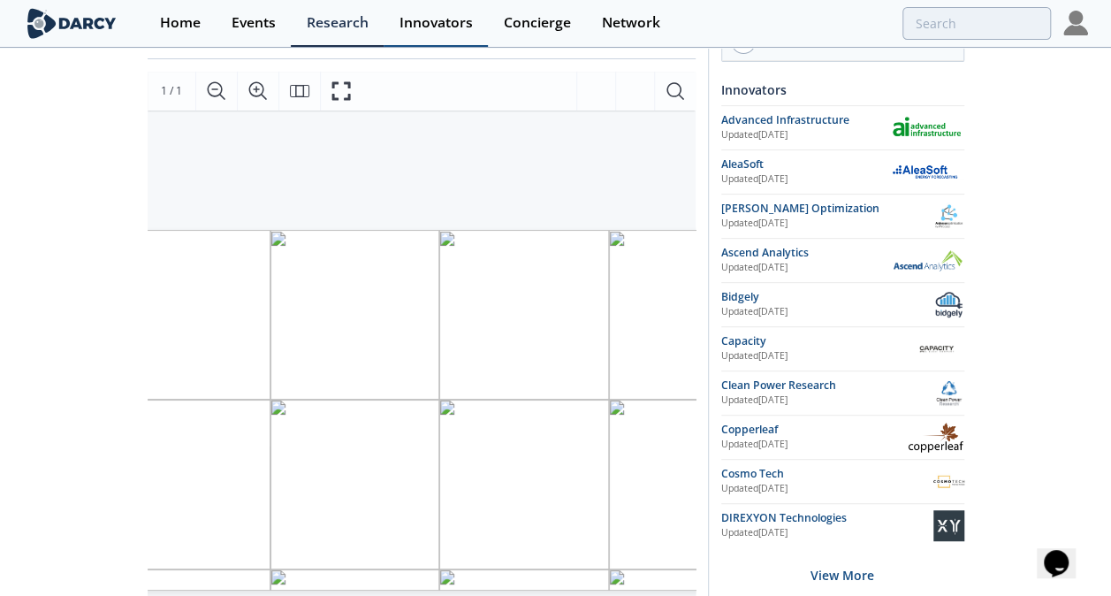
click at [447, 25] on div "Innovators" at bounding box center [435, 23] width 73 height 14
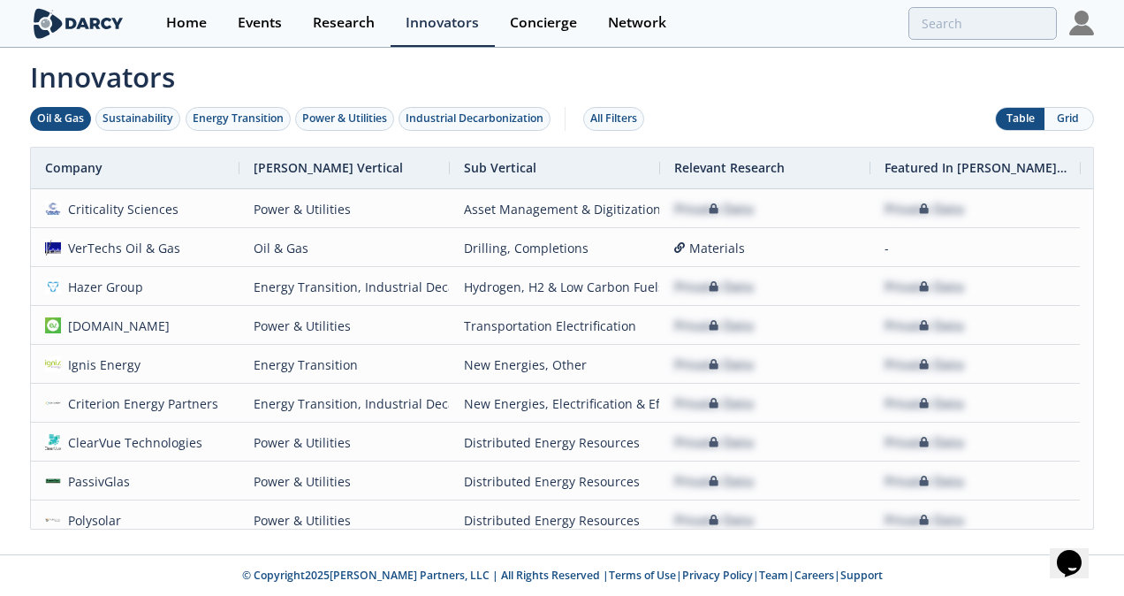
click at [69, 118] on div "Oil & Gas" at bounding box center [60, 118] width 47 height 16
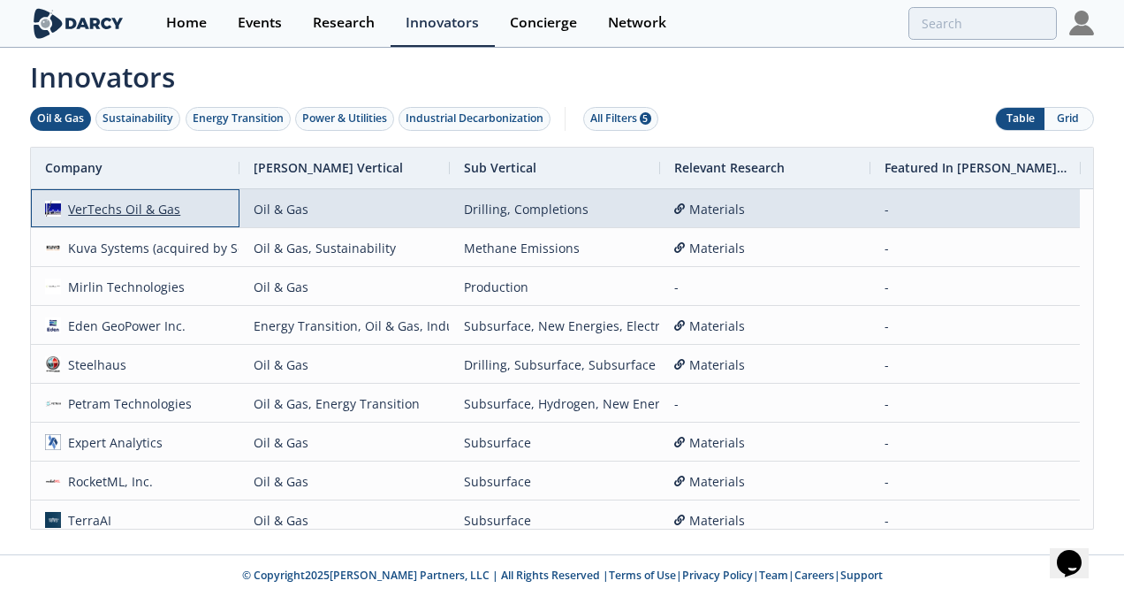
click at [140, 209] on div "VerTechs Oil & Gas" at bounding box center [121, 209] width 120 height 38
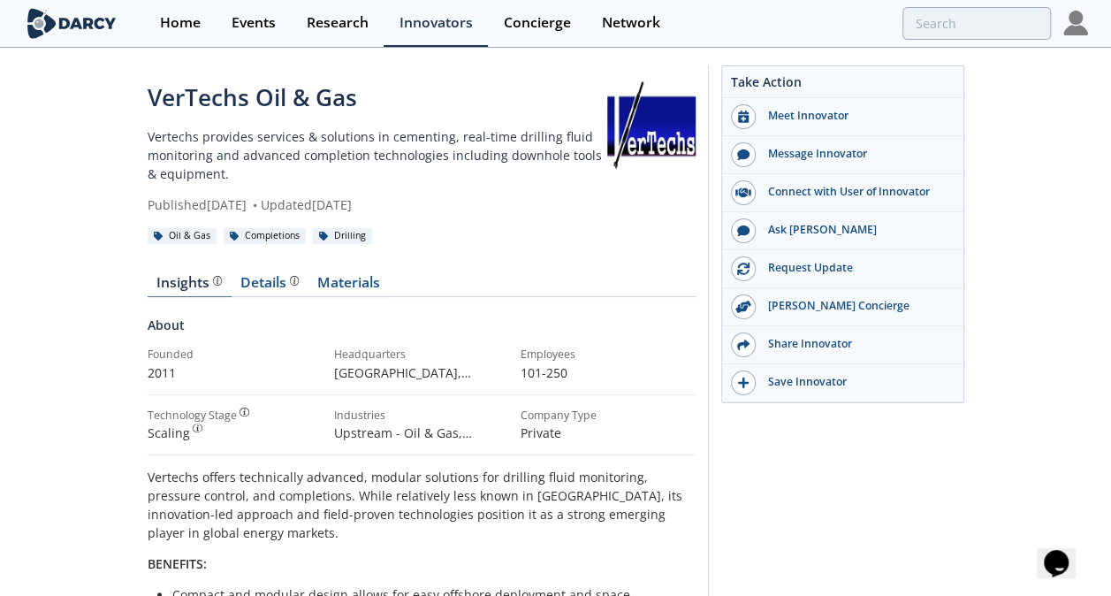
click at [195, 284] on div "Insights" at bounding box center [188, 283] width 65 height 14
click at [204, 279] on div "Insights" at bounding box center [188, 283] width 65 height 14
click at [362, 286] on link "Materials" at bounding box center [348, 286] width 81 height 21
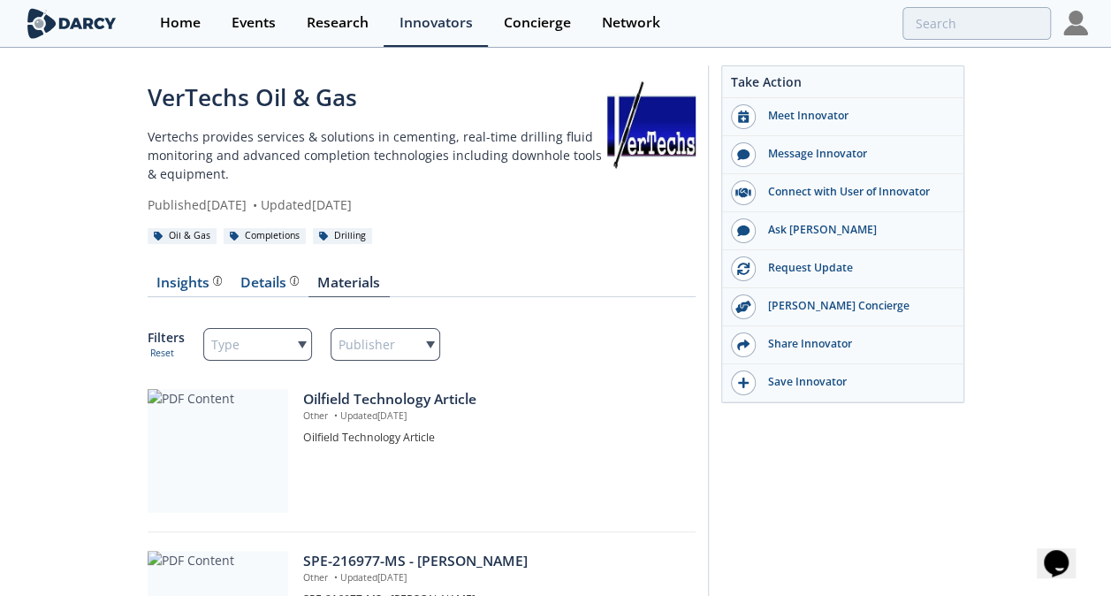
click at [187, 232] on div "Oil & Gas" at bounding box center [183, 236] width 70 height 16
click at [239, 29] on div "Events" at bounding box center [254, 23] width 44 height 14
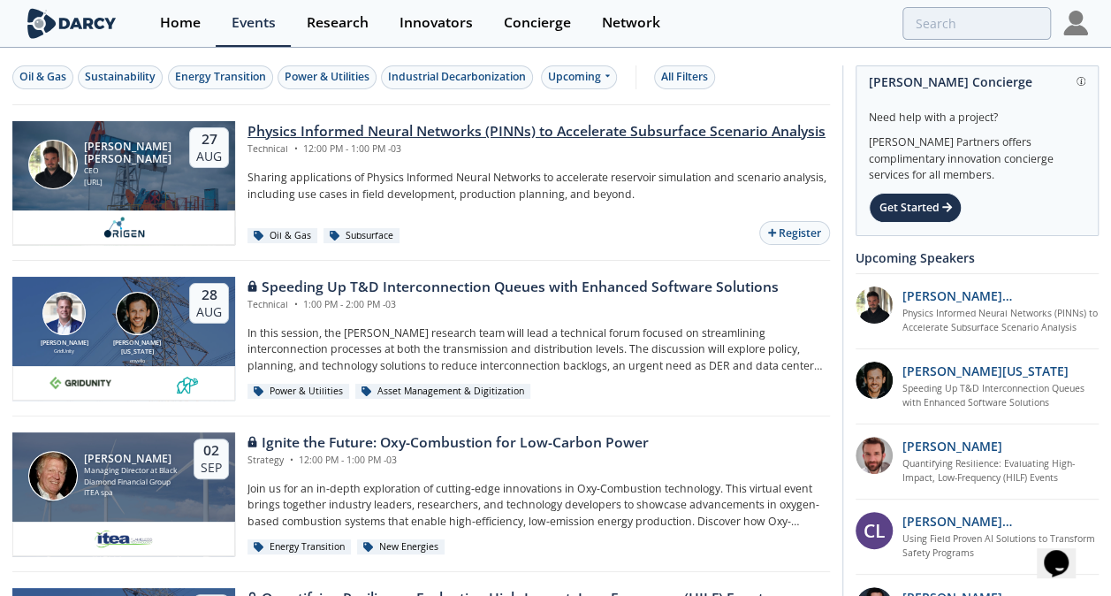
click at [325, 125] on div "Physics Informed Neural Networks (PINNs) to Accelerate Subsurface Scenario Anal…" at bounding box center [536, 131] width 578 height 21
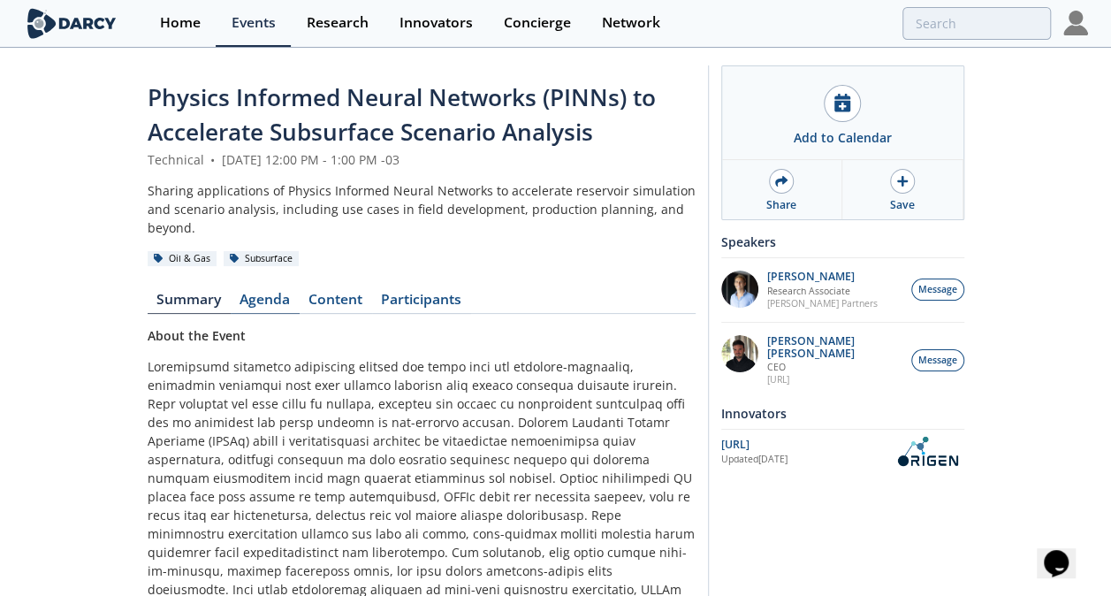
click at [267, 300] on link "Agenda" at bounding box center [265, 302] width 69 height 21
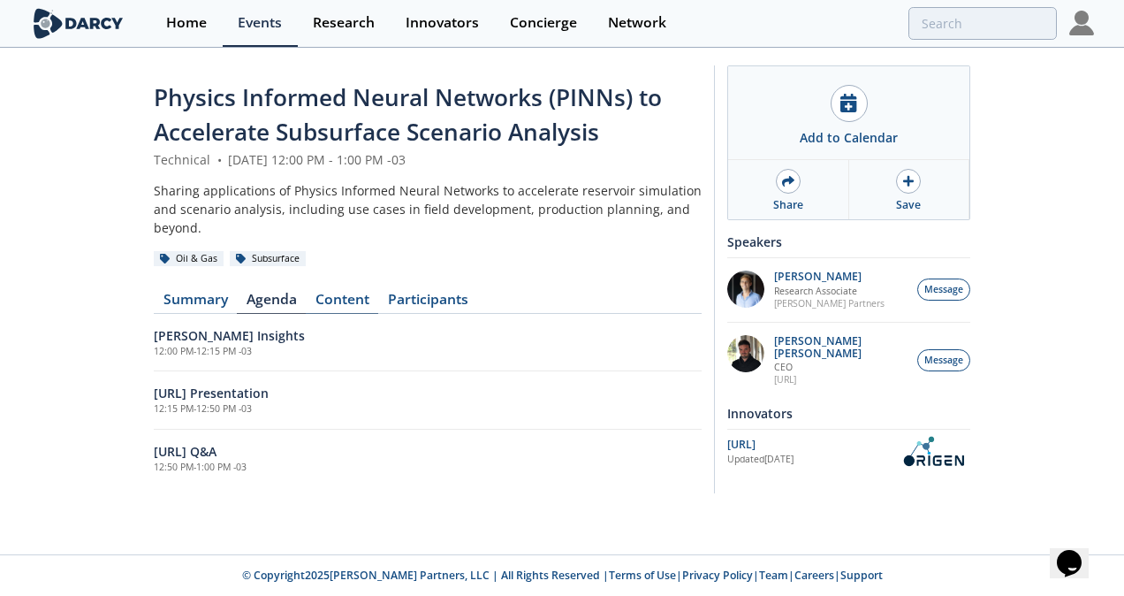
click at [329, 301] on link "Content" at bounding box center [342, 302] width 72 height 21
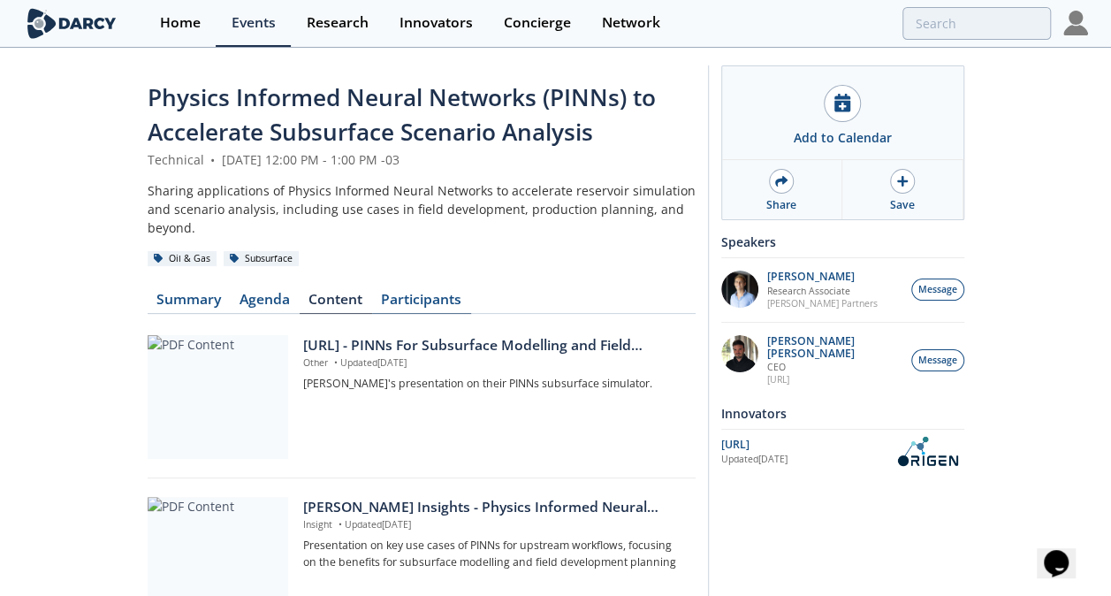
click at [419, 304] on link "Participants" at bounding box center [421, 302] width 99 height 21
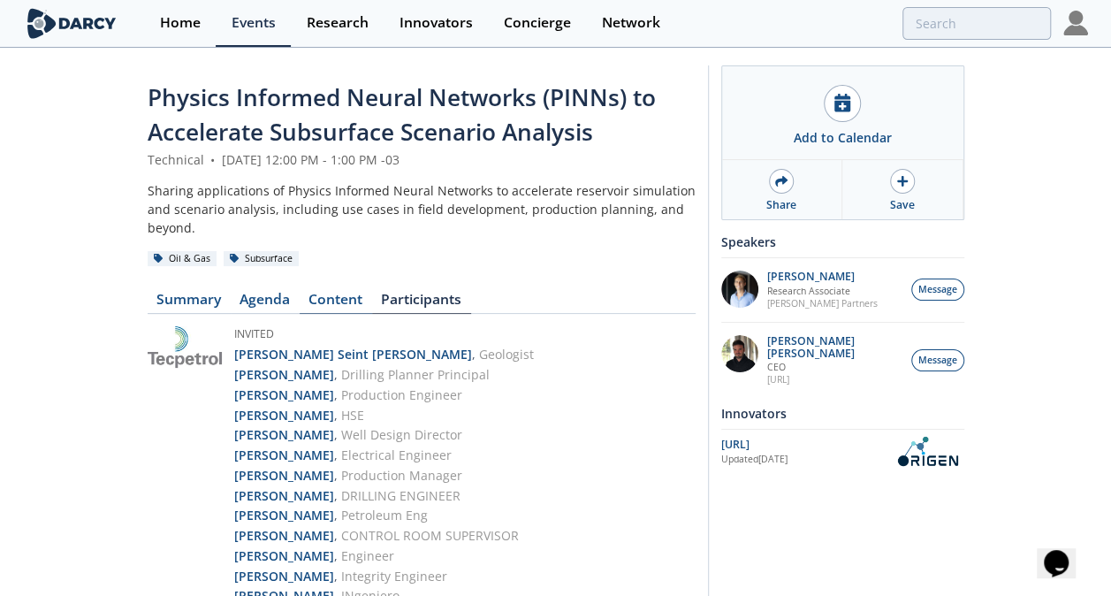
click at [332, 296] on link "Content" at bounding box center [336, 302] width 72 height 21
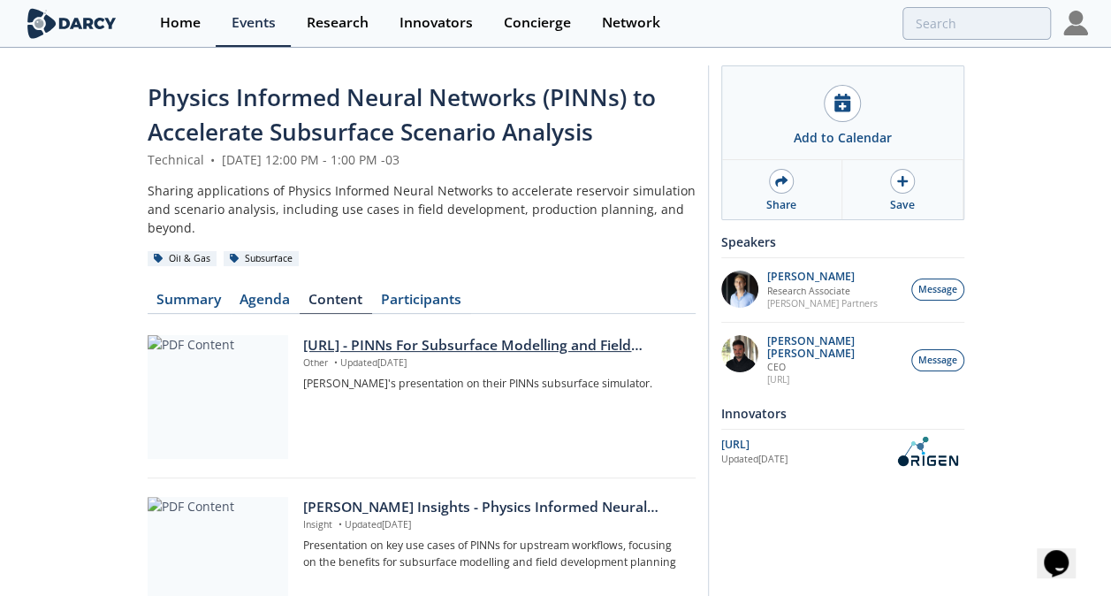
click at [318, 345] on div "[URL] - PINNs For Subsurface Modelling and Field Development Planning" at bounding box center [492, 345] width 379 height 21
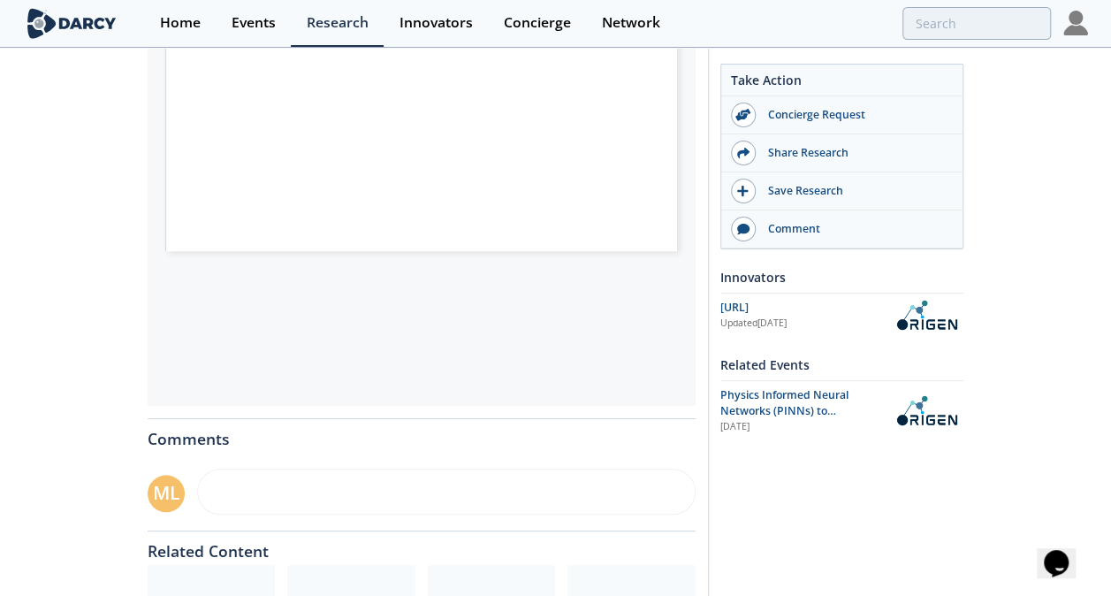
scroll to position [772, 0]
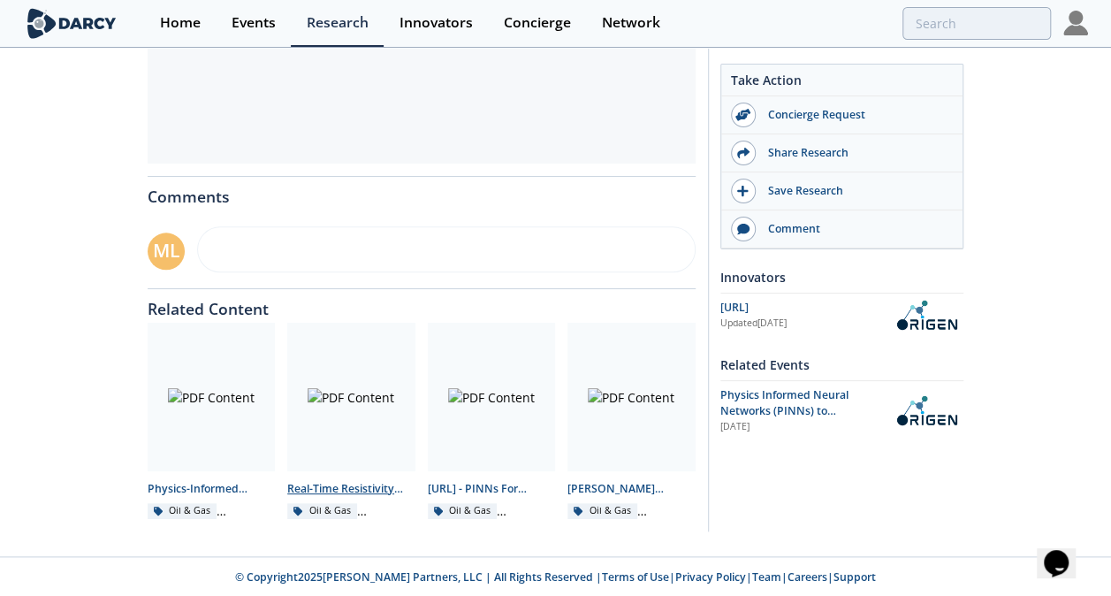
click at [371, 414] on div at bounding box center [351, 397] width 128 height 148
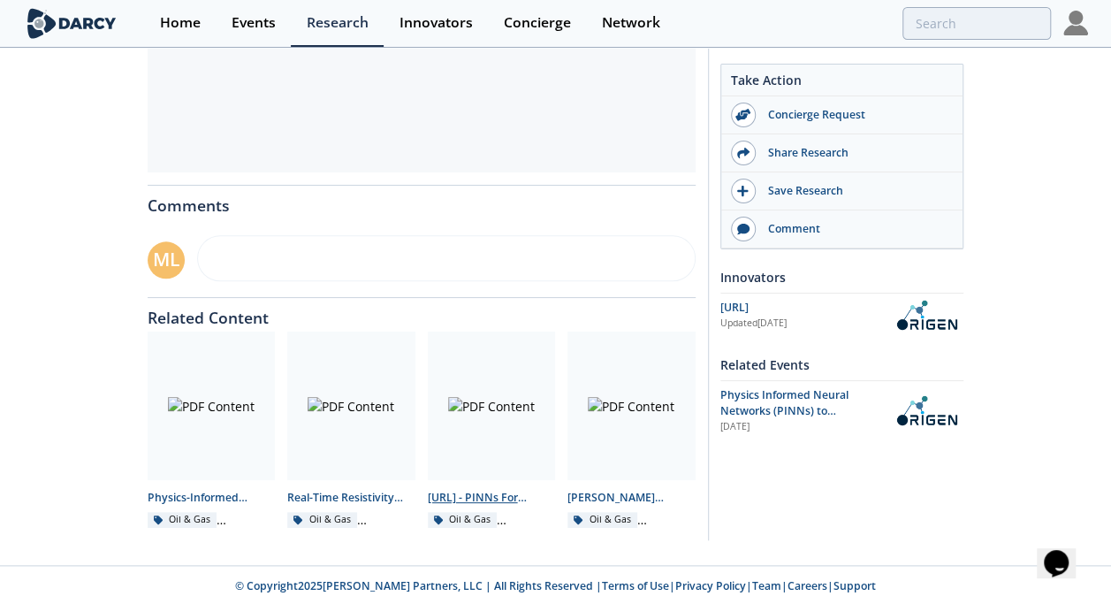
scroll to position [772, 0]
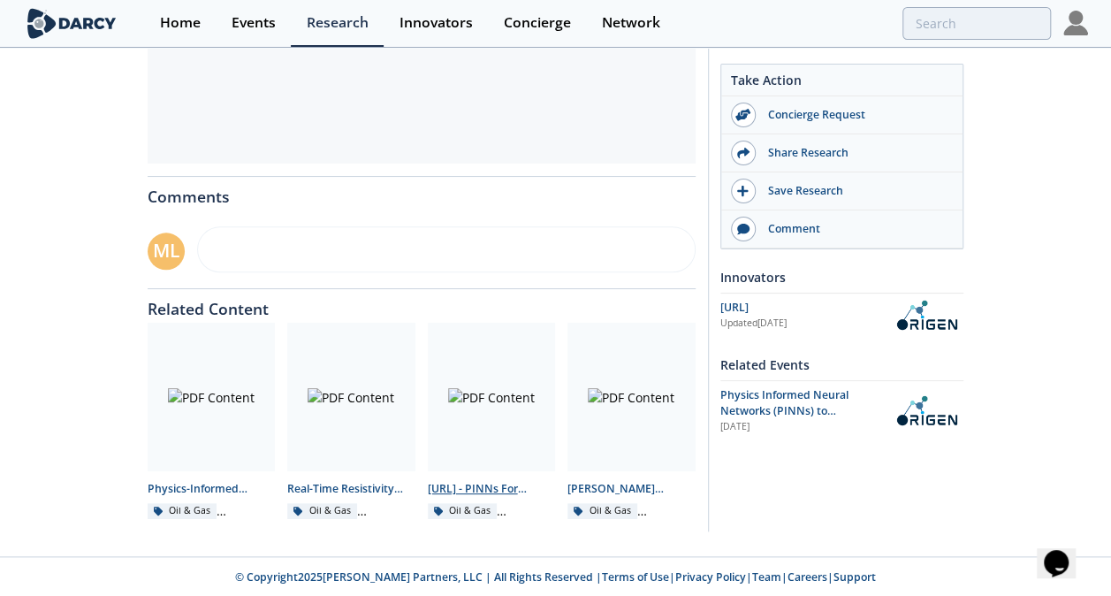
click at [521, 415] on div at bounding box center [492, 397] width 128 height 148
click at [496, 399] on div at bounding box center [492, 397] width 128 height 148
click at [453, 491] on div "[URL] - PINNs For Subsurface Modelling and Field Development Planning" at bounding box center [492, 489] width 128 height 16
click at [467, 407] on div at bounding box center [492, 397] width 128 height 148
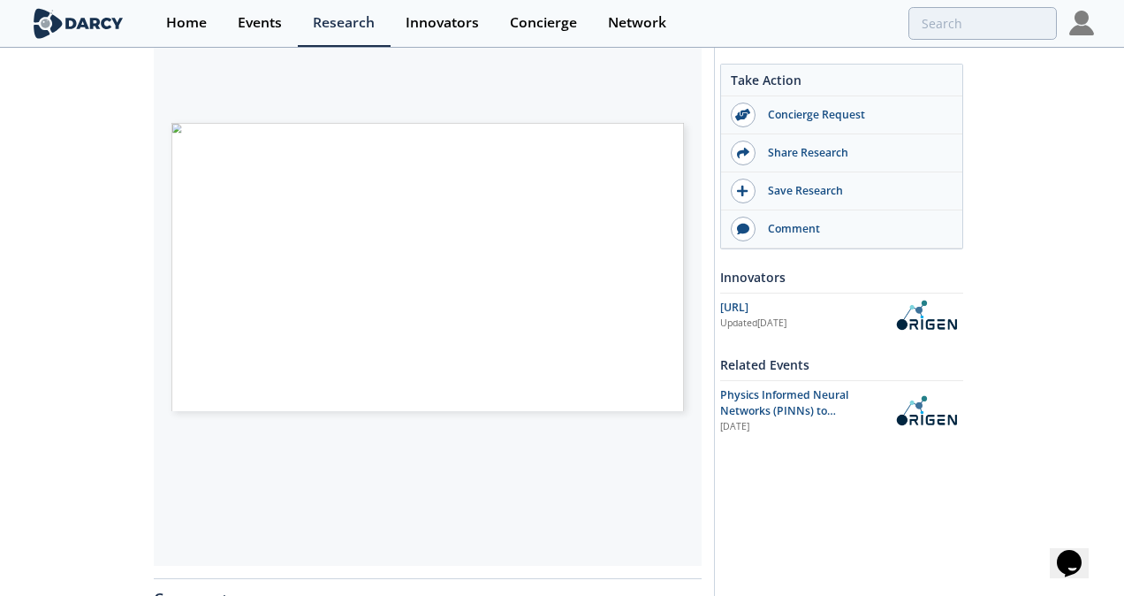
scroll to position [0, 0]
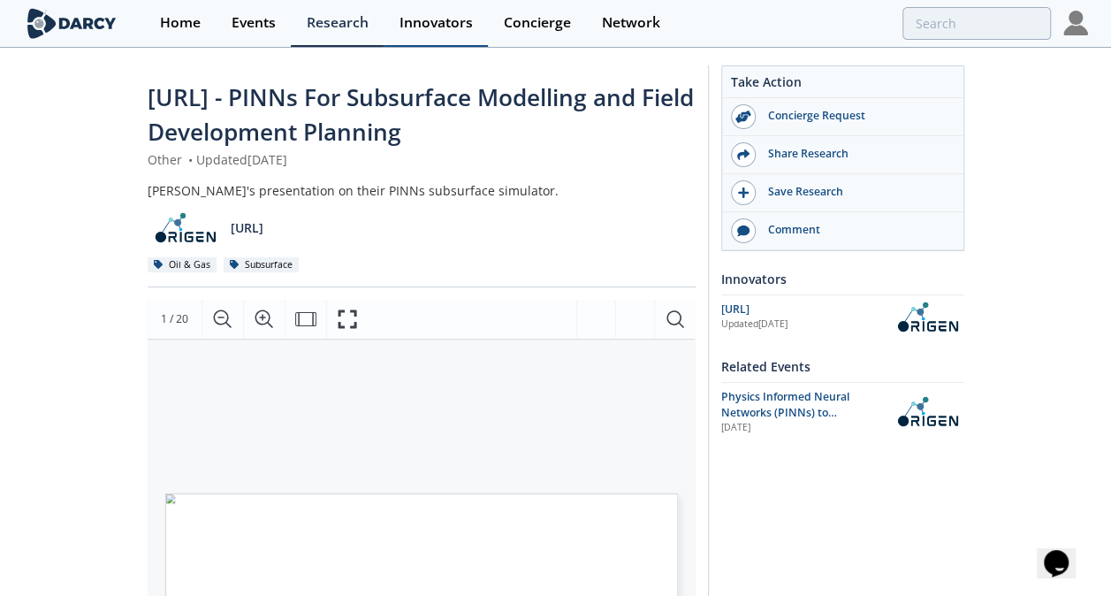
click at [430, 24] on div "Innovators" at bounding box center [435, 23] width 73 height 14
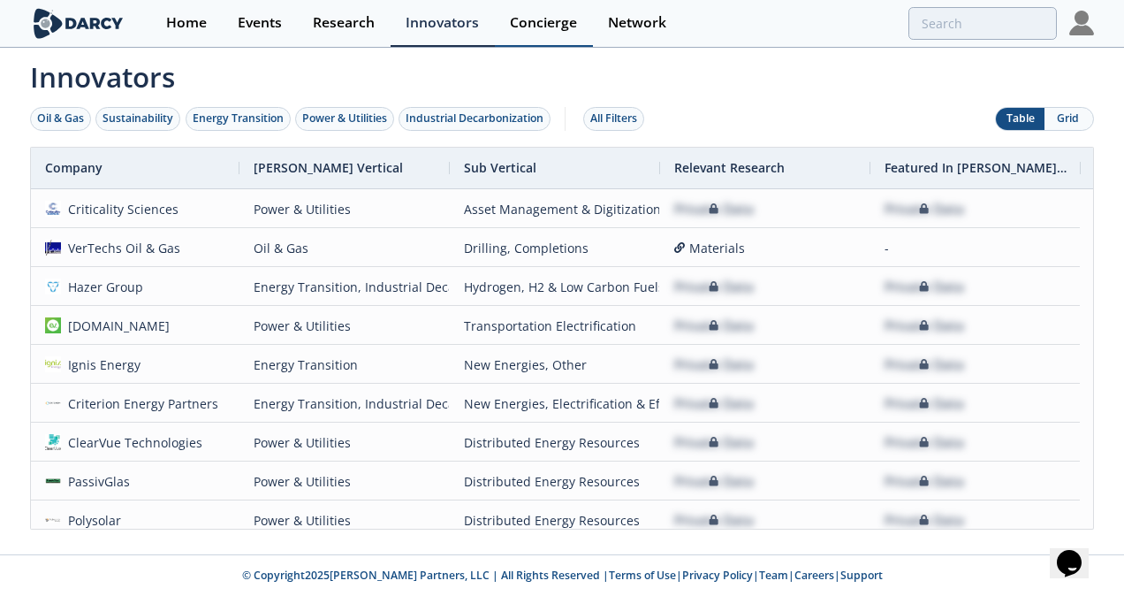
click at [527, 21] on div "Concierge" at bounding box center [543, 23] width 67 height 14
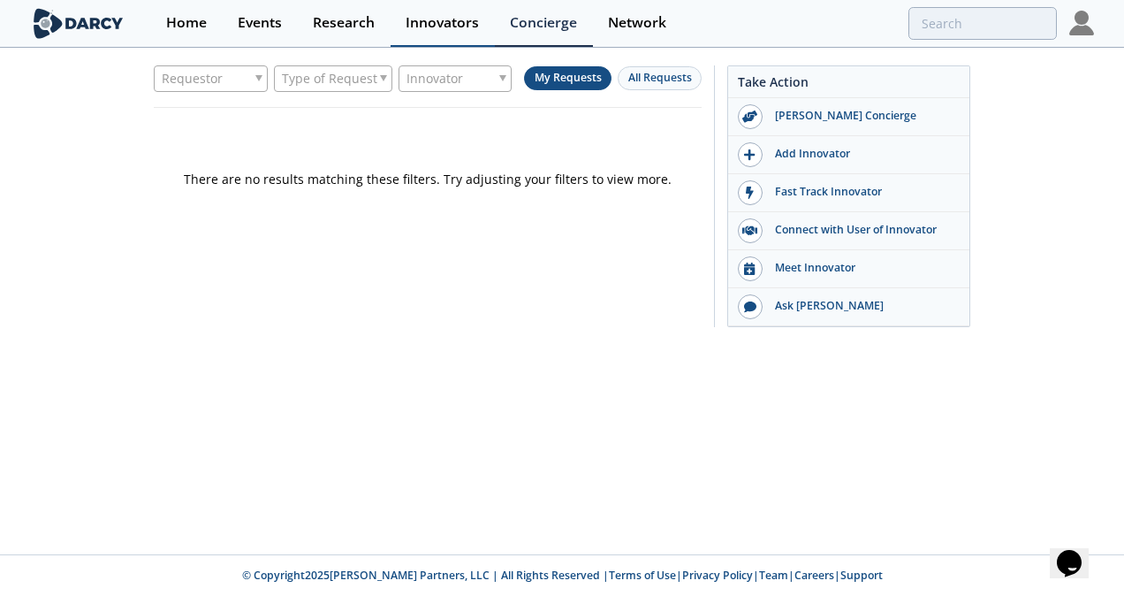
click at [473, 21] on div "Innovators" at bounding box center [442, 23] width 73 height 14
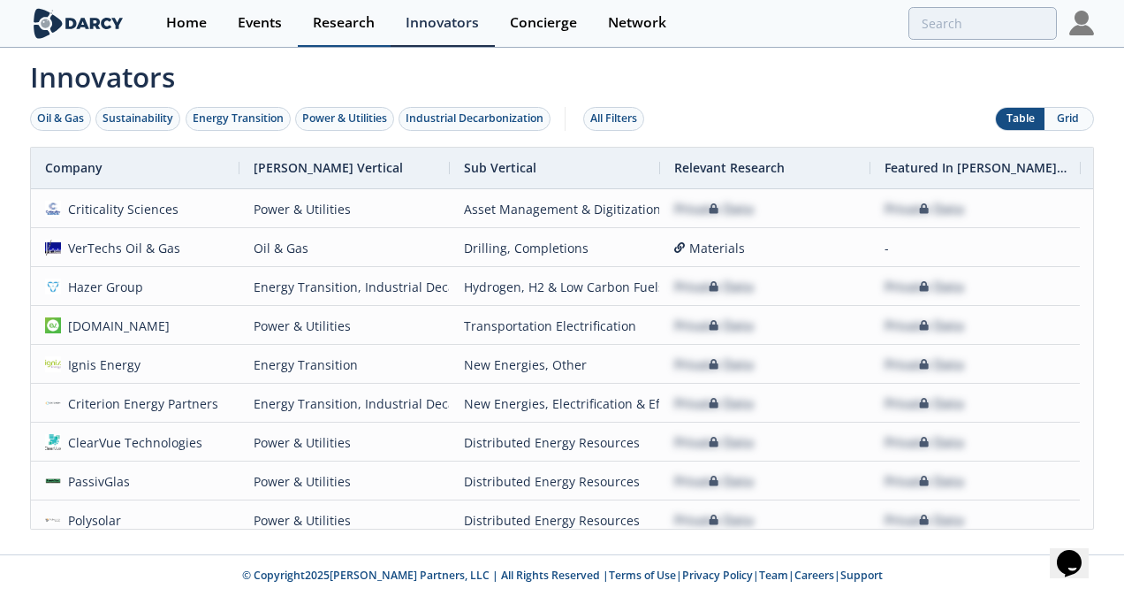
click at [351, 25] on div "Research" at bounding box center [344, 23] width 62 height 14
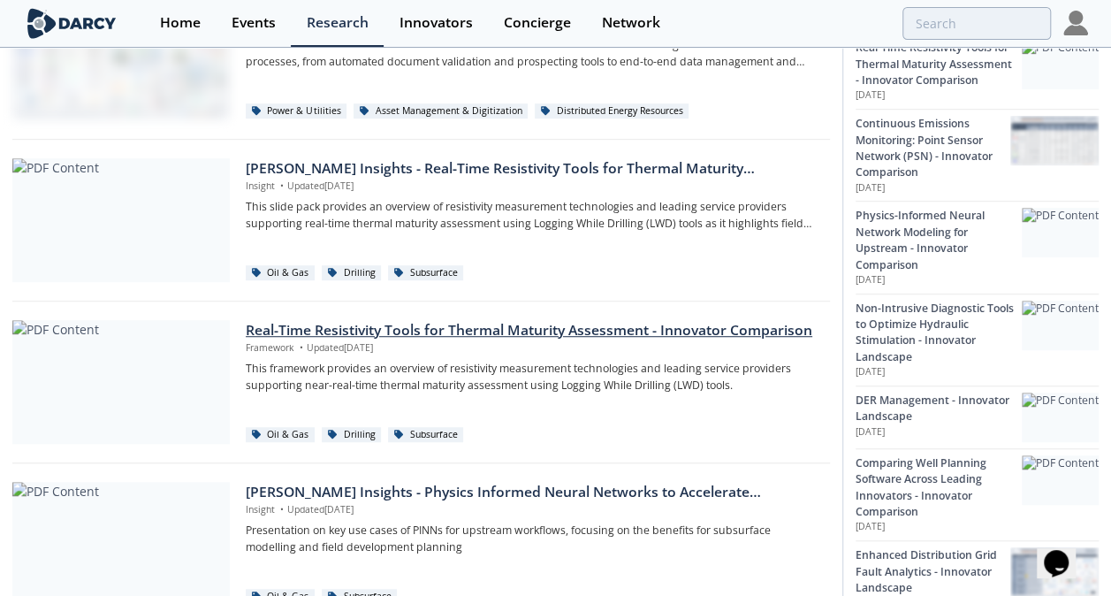
click at [164, 389] on div at bounding box center [120, 382] width 217 height 124
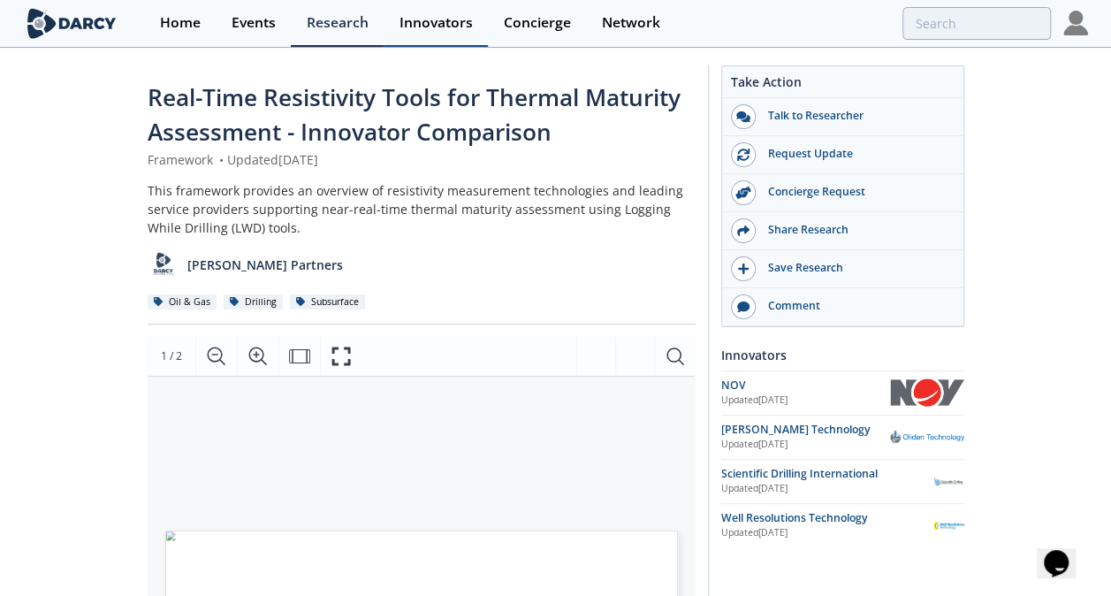
click at [445, 21] on div "Innovators" at bounding box center [435, 23] width 73 height 14
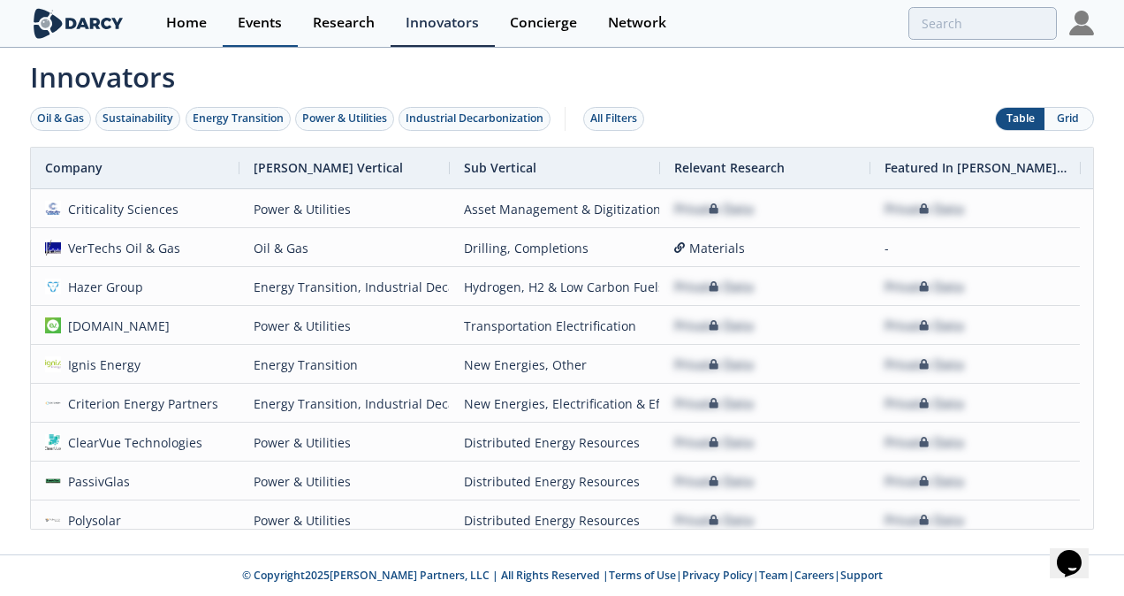
click at [247, 32] on link "Events" at bounding box center [260, 23] width 75 height 47
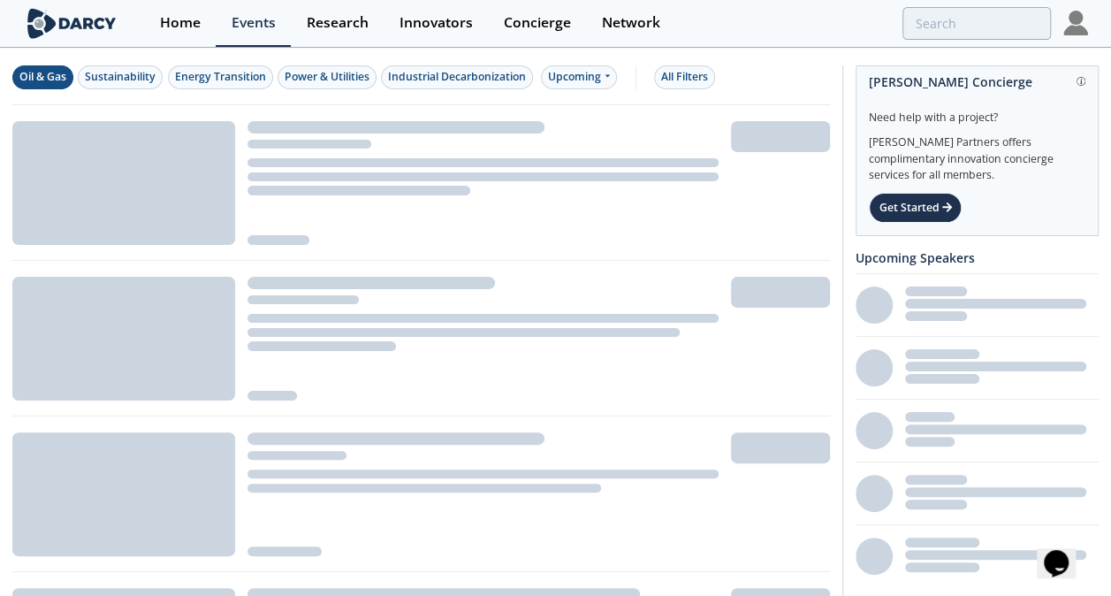
click at [49, 73] on div "Oil & Gas" at bounding box center [42, 77] width 47 height 16
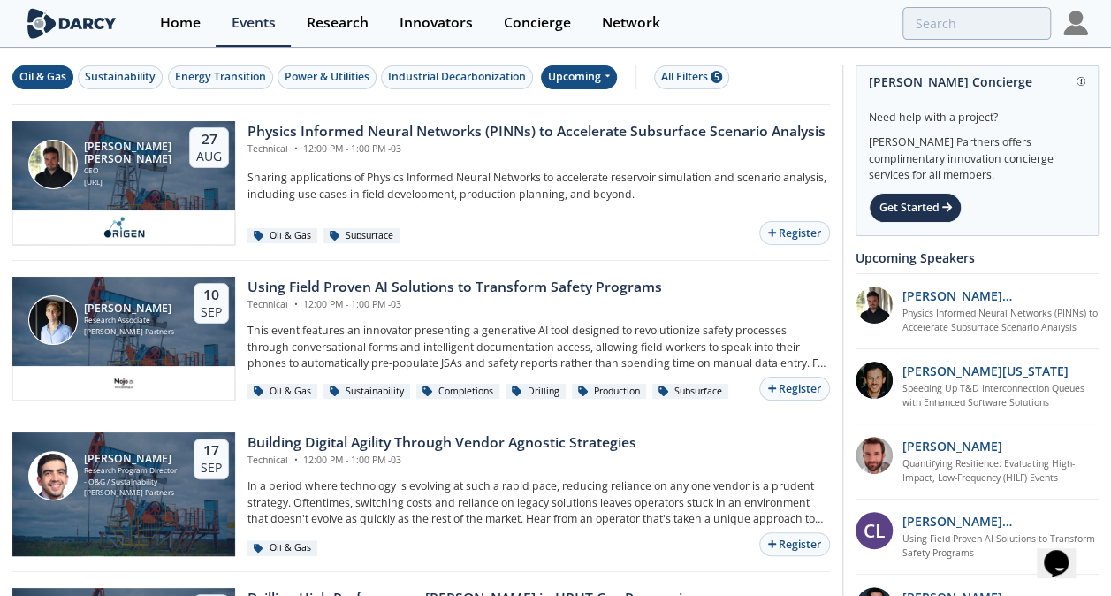
click at [590, 80] on div "Upcoming" at bounding box center [579, 77] width 77 height 24
click at [559, 132] on div "Past" at bounding box center [598, 134] width 110 height 28
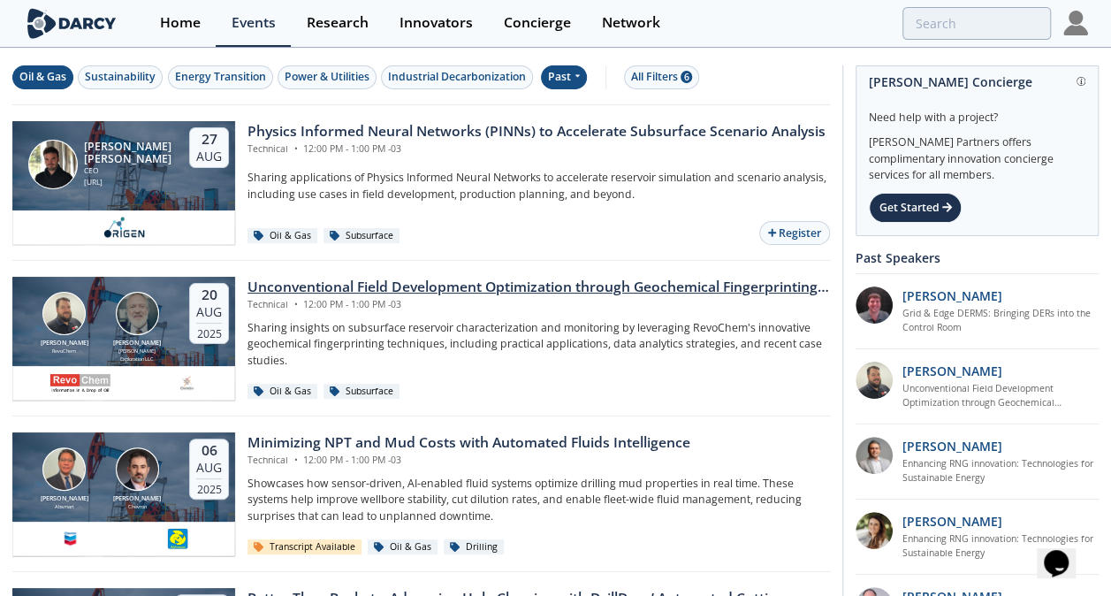
click at [416, 285] on div "Unconventional Field Development Optimization through Geochemical Fingerprintin…" at bounding box center [538, 287] width 582 height 21
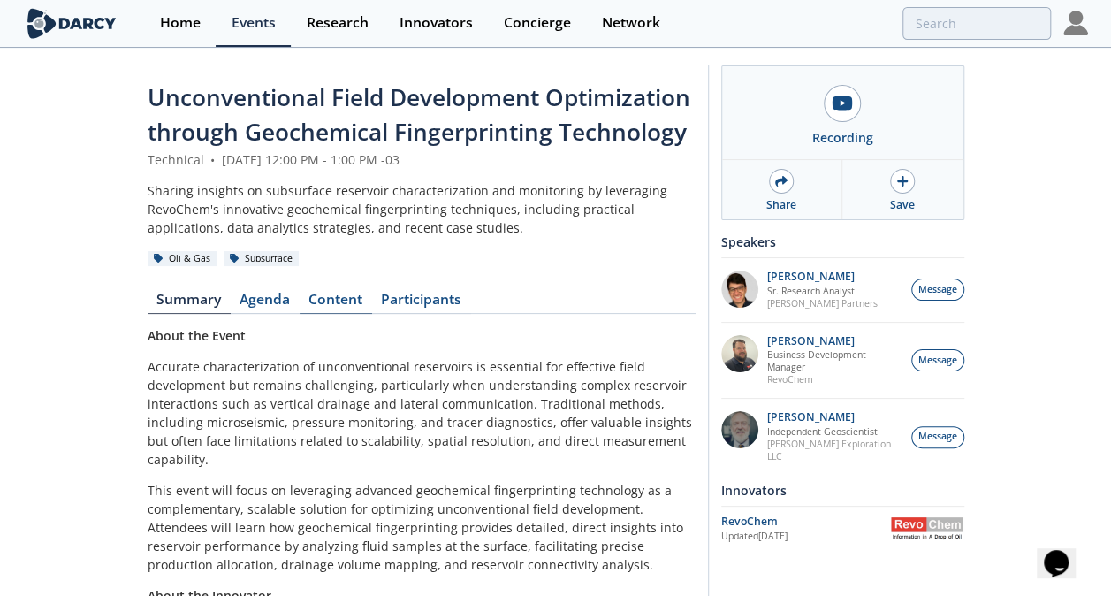
drag, startPoint x: 341, startPoint y: 300, endPoint x: 361, endPoint y: 297, distance: 19.8
click at [341, 300] on link "Content" at bounding box center [336, 302] width 72 height 21
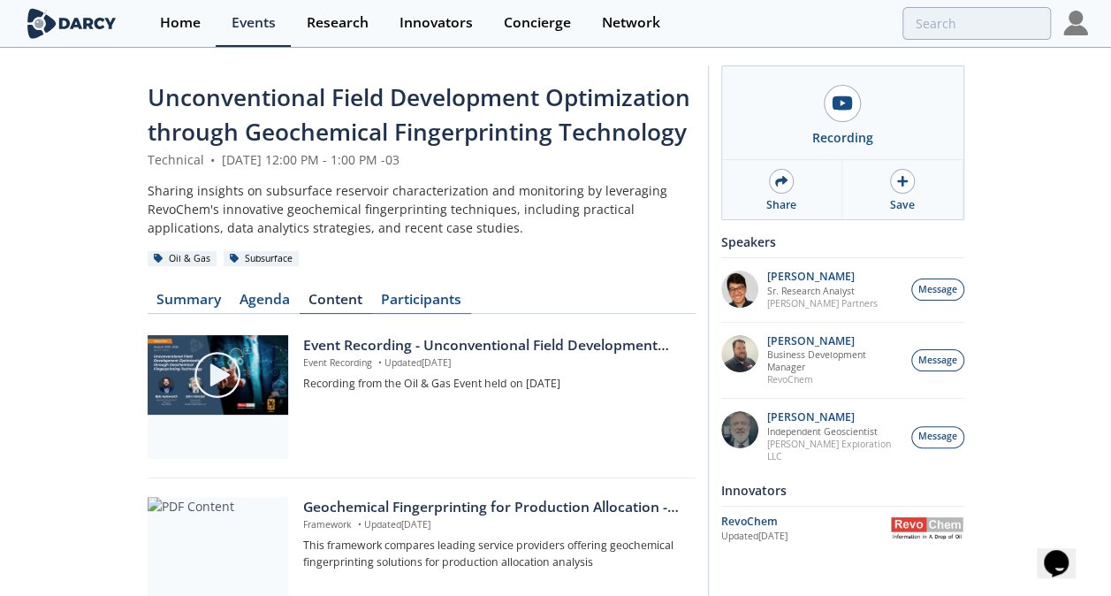
click at [420, 299] on link "Participants" at bounding box center [421, 302] width 99 height 21
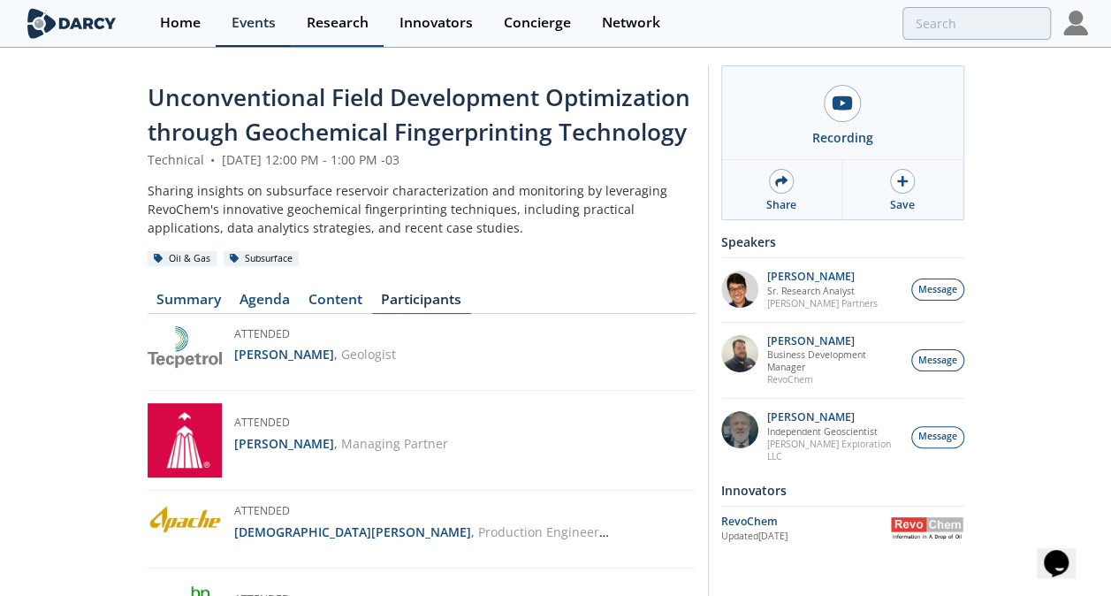
click at [359, 22] on div "Research" at bounding box center [338, 23] width 62 height 14
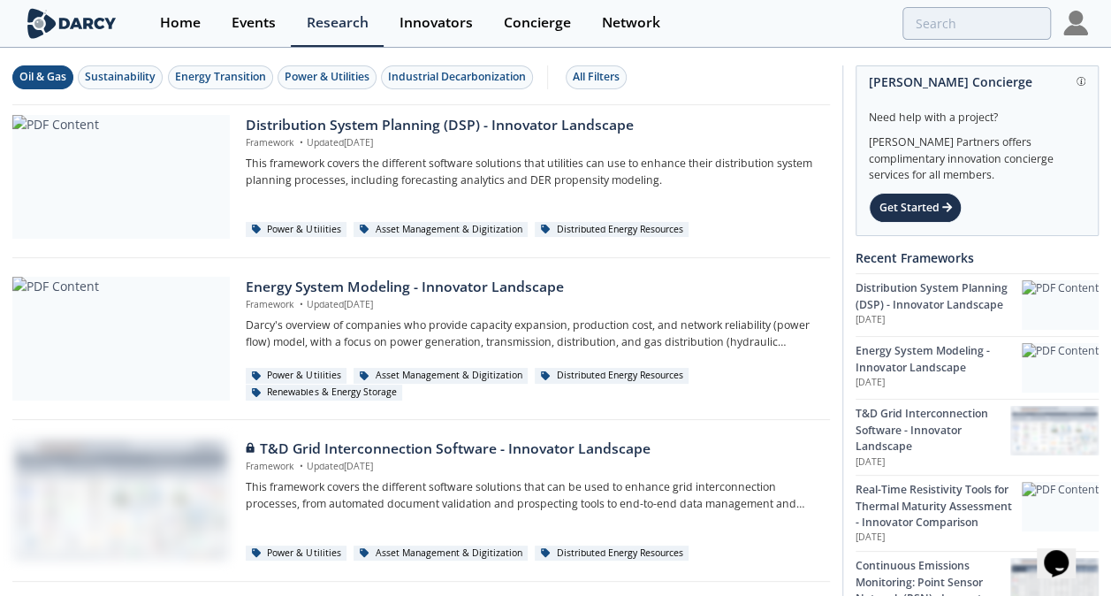
click at [43, 86] on button "Oil & Gas" at bounding box center [42, 77] width 61 height 24
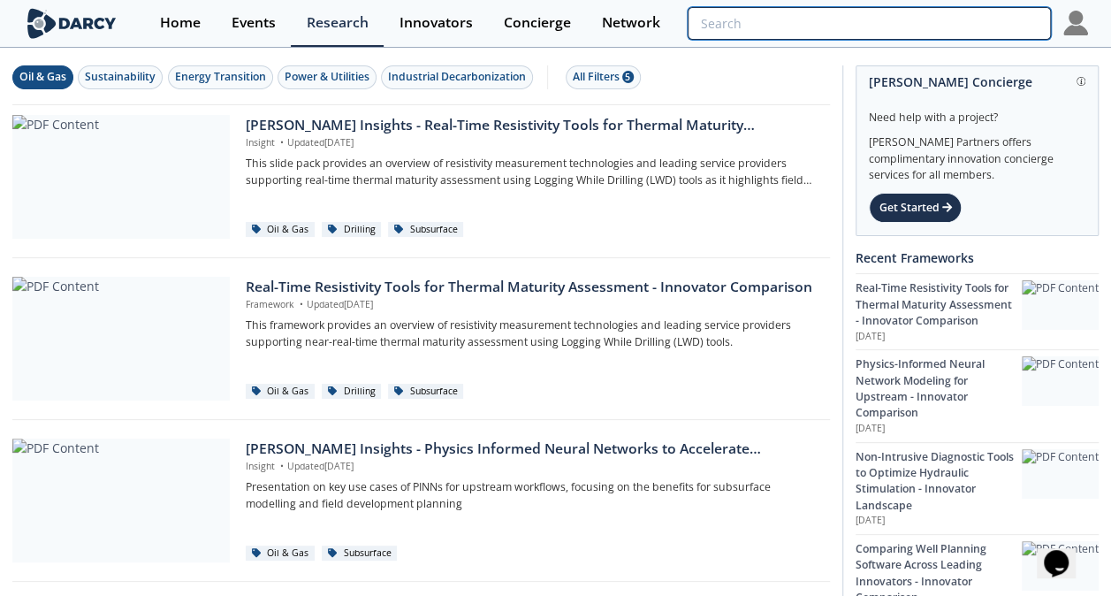
click at [947, 19] on input "search" at bounding box center [868, 23] width 362 height 33
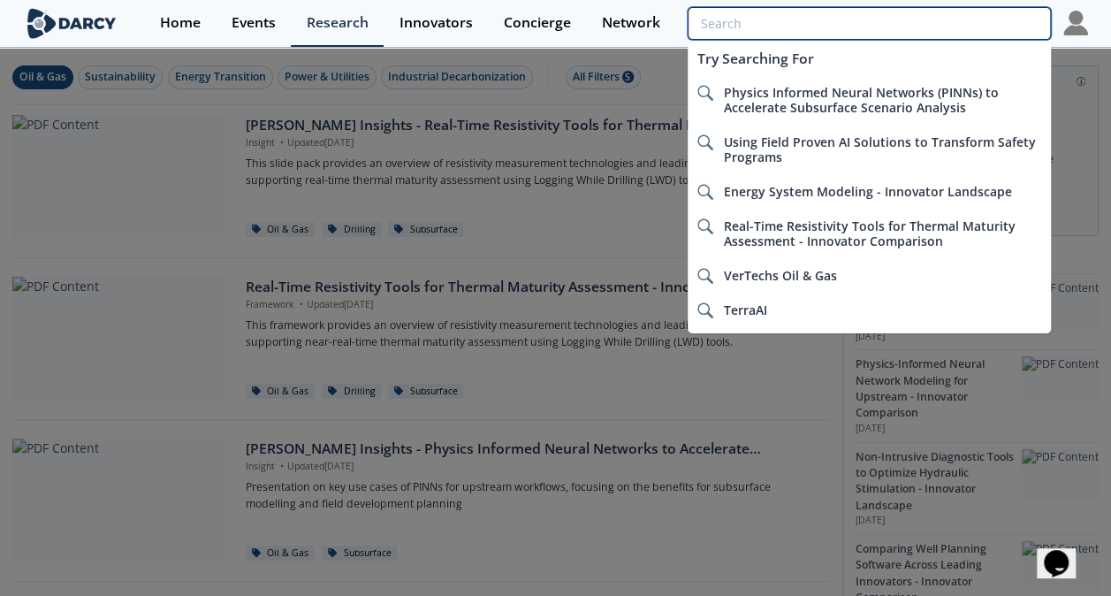
click at [922, 28] on input "search" at bounding box center [868, 23] width 362 height 33
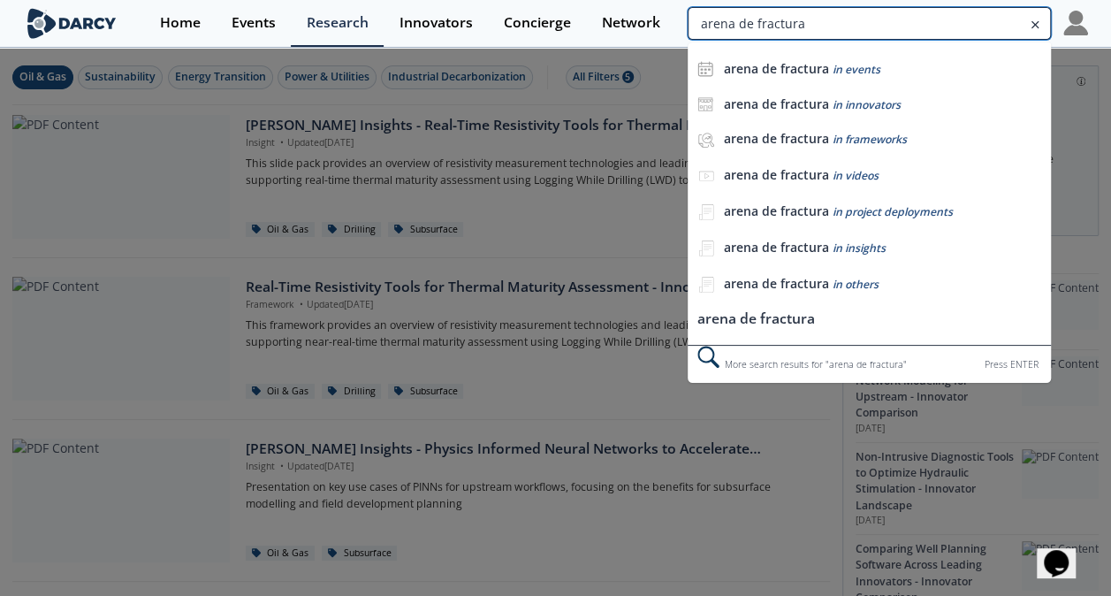
type input "arena de fractura"
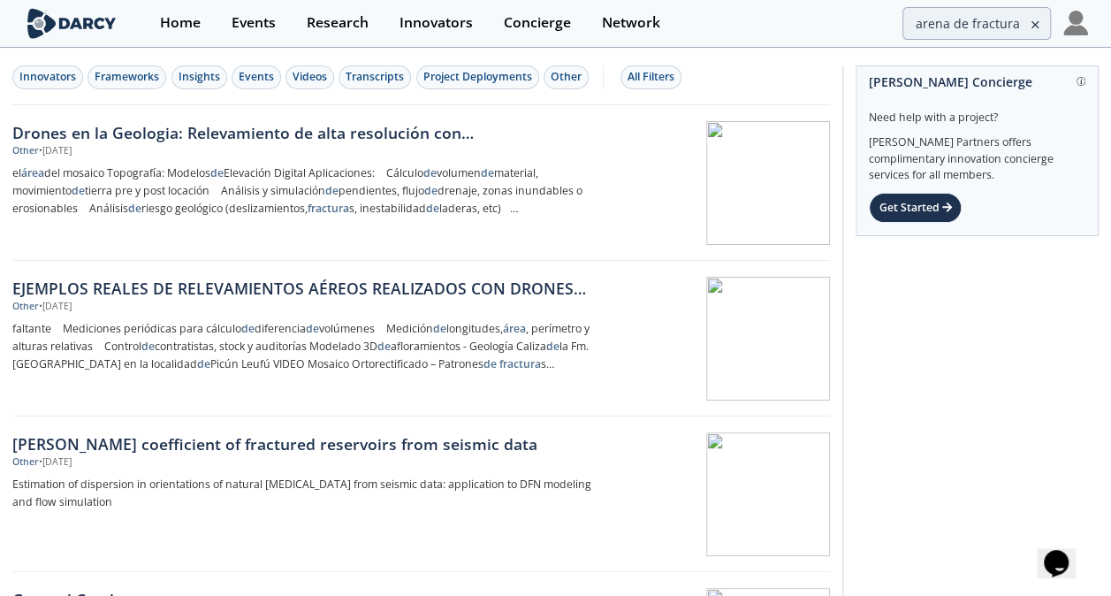
click at [65, 19] on img at bounding box center [72, 23] width 96 height 31
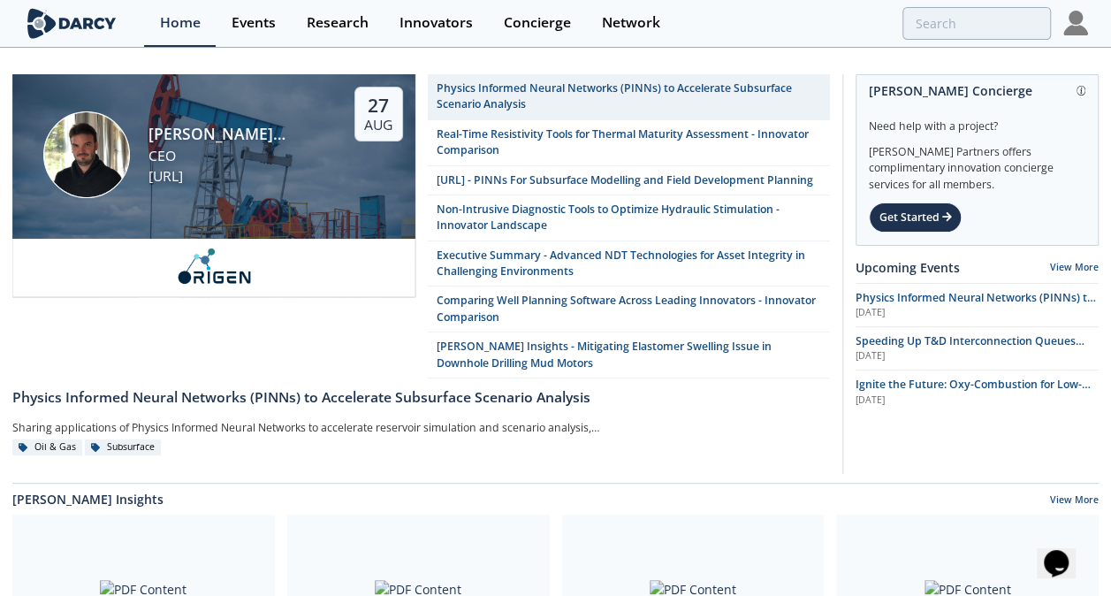
click at [346, 186] on div "[PERSON_NAME] [PERSON_NAME] CEO [URL] [DATE]" at bounding box center [213, 156] width 403 height 164
